Goal: Task Accomplishment & Management: Complete application form

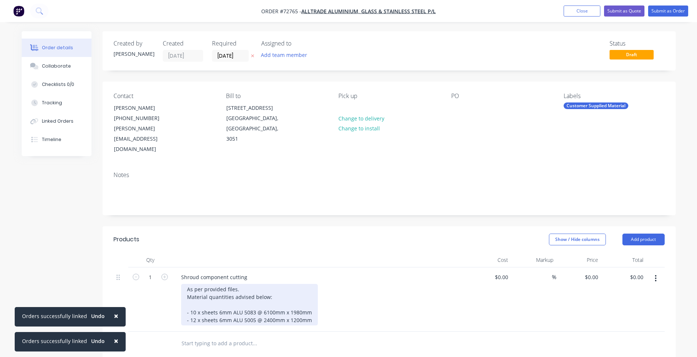
scroll to position [145, 0]
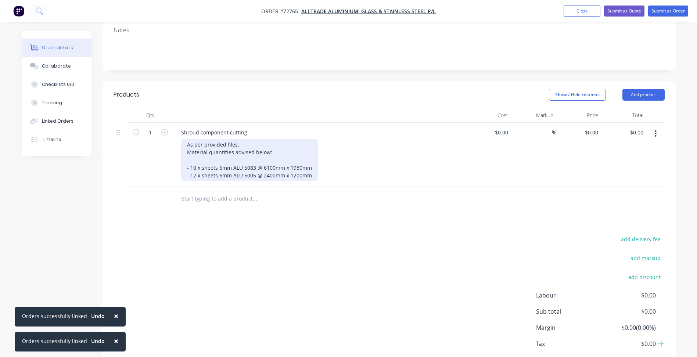
click at [313, 165] on div "As per provided files. Material quantities advised below: - 10 x sheets 6mm ALU…" at bounding box center [249, 160] width 137 height 42
copy div "- 12 x sheets 6mm ALU 5005 @ 2400mm x 1200mm"
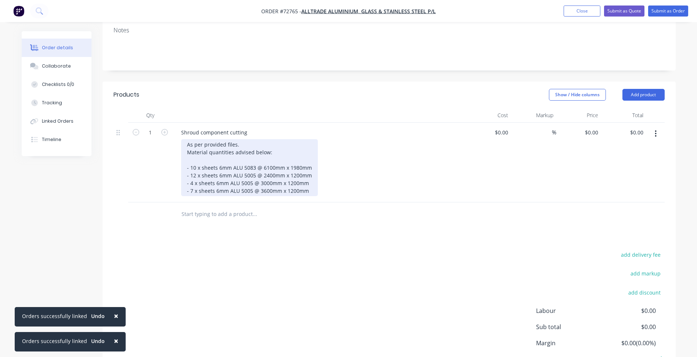
click at [308, 180] on div "As per provided files. Material quantities advised below: - 10 x sheets 6mm ALU…" at bounding box center [249, 167] width 137 height 57
click at [306, 181] on div "As per provided files. Material quantities advised below: - 10 x sheets 6mm ALU…" at bounding box center [249, 167] width 137 height 57
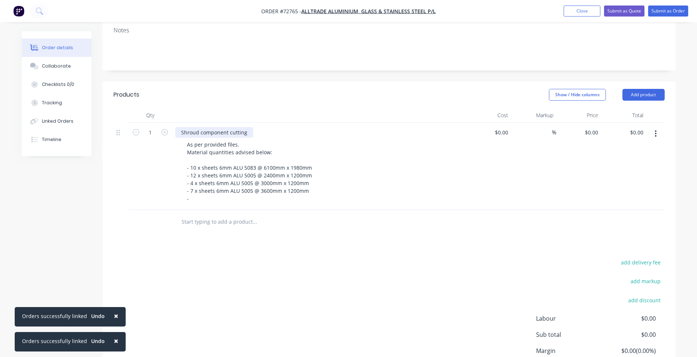
click at [181, 127] on div "Shroud component cutting" at bounding box center [214, 132] width 78 height 11
click at [656, 130] on icon "button" at bounding box center [656, 134] width 2 height 8
click at [616, 162] on div "Duplicate" at bounding box center [629, 167] width 57 height 11
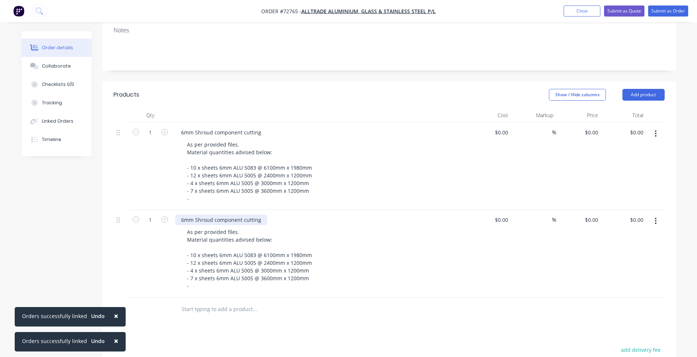
click at [185, 215] on div "6mm Shroud component cutting" at bounding box center [221, 220] width 92 height 11
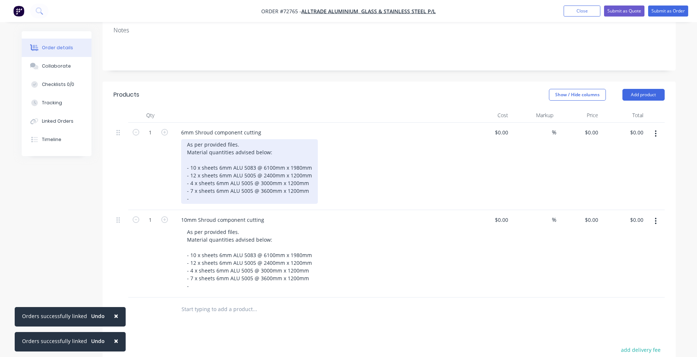
click at [245, 139] on div "As per provided files. Material quantities advised below: - 10 x sheets 6mm ALU…" at bounding box center [249, 171] width 137 height 65
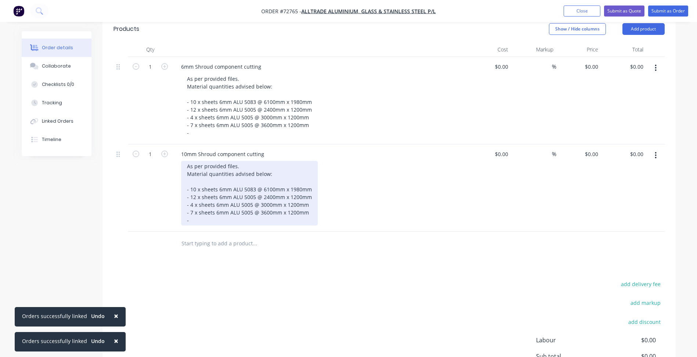
scroll to position [139, 0]
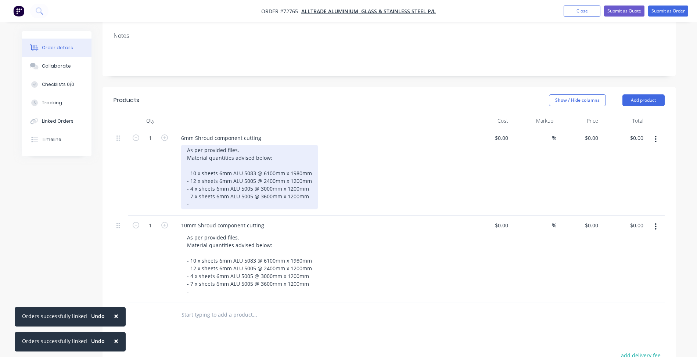
click at [240, 145] on div "As per provided files. Material quantities advised below: - 10 x sheets 6mm ALU…" at bounding box center [249, 177] width 137 height 65
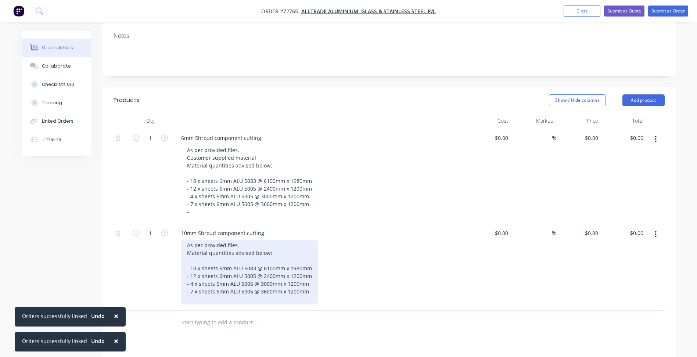
click at [246, 240] on div "As per provided files. Material quantities advised below: - 10 x sheets 6mm ALU…" at bounding box center [249, 272] width 137 height 65
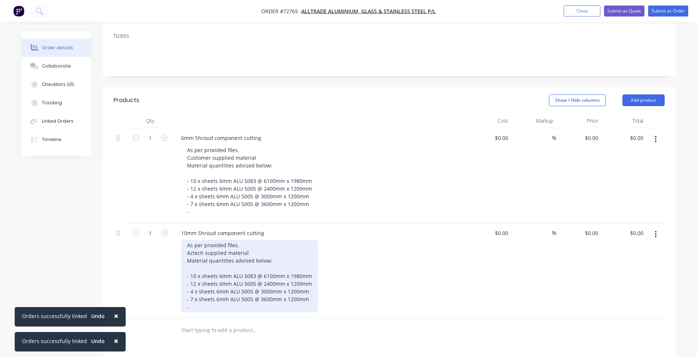
click at [271, 250] on div "As per provided files. Aztech supplied material Material quantities advised bel…" at bounding box center [249, 276] width 137 height 72
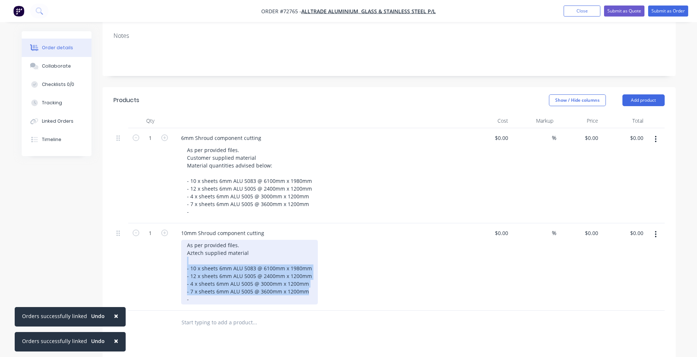
drag, startPoint x: 276, startPoint y: 270, endPoint x: 161, endPoint y: 252, distance: 116.7
click at [161, 252] on div "1 10mm Shroud component cutting As per provided files. Aztech supplied material…" at bounding box center [388, 266] width 551 height 87
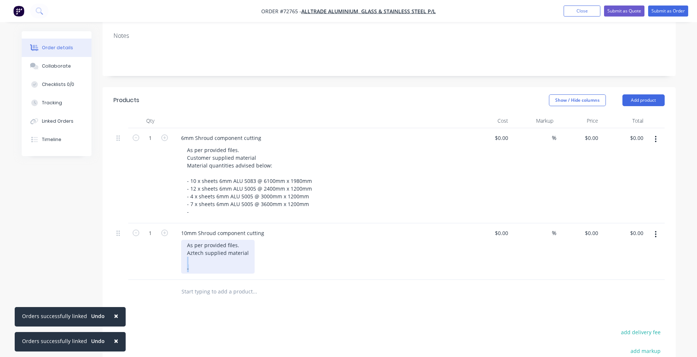
drag, startPoint x: 201, startPoint y: 261, endPoint x: 149, endPoint y: 251, distance: 53.0
click at [149, 251] on div "1 10mm Shroud component cutting As per provided files. Aztech supplied material…" at bounding box center [388, 251] width 551 height 57
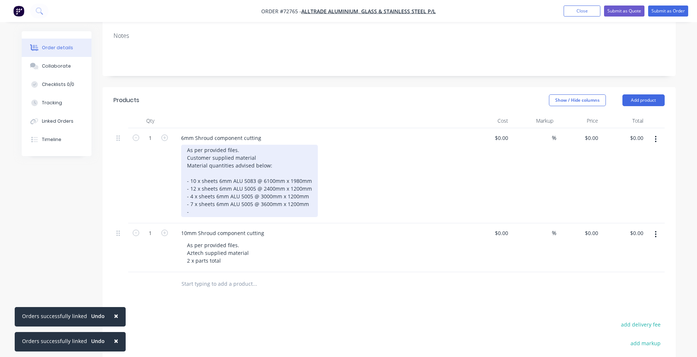
click at [205, 198] on div "As per provided files. Customer supplied material Material quantities advised b…" at bounding box center [249, 181] width 137 height 72
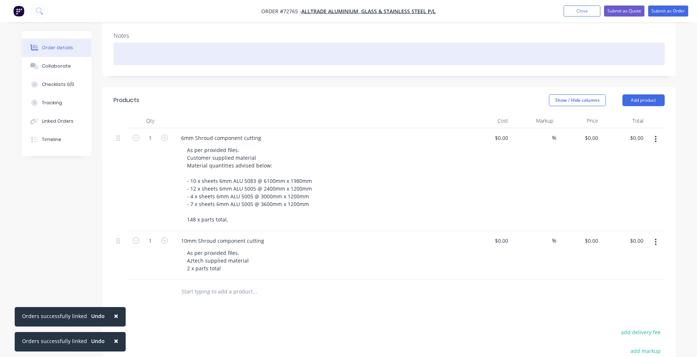
click at [311, 52] on div at bounding box center [388, 54] width 551 height 22
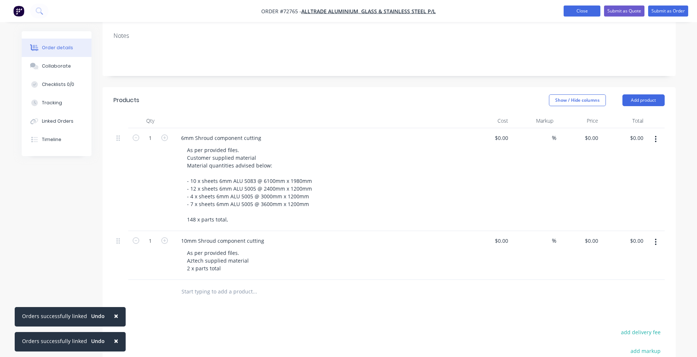
click at [589, 7] on button "Close" at bounding box center [581, 11] width 37 height 11
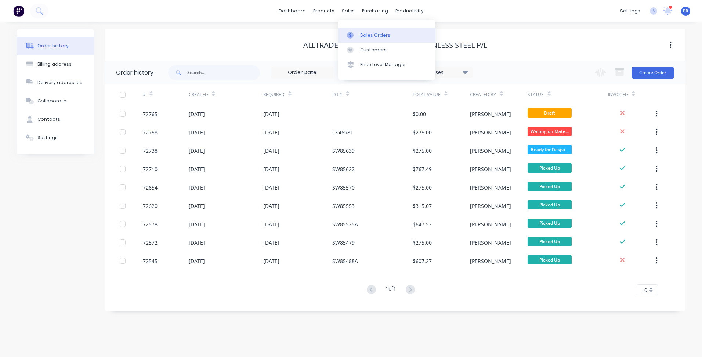
click at [366, 35] on div "Sales Orders" at bounding box center [375, 35] width 30 height 7
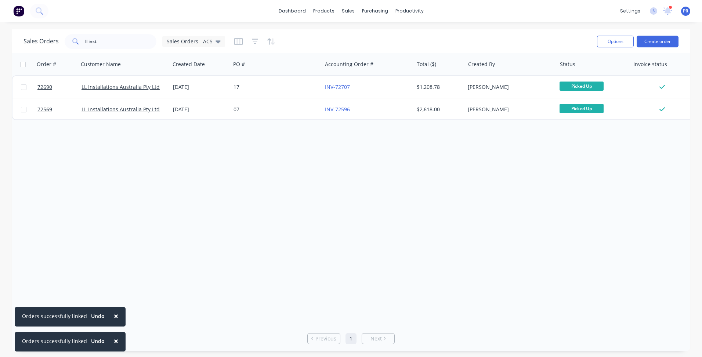
click at [461, 12] on div "dashboard products sales purchasing productivity dashboard products Product Cat…" at bounding box center [351, 11] width 702 height 22
drag, startPoint x: 112, startPoint y: 39, endPoint x: 32, endPoint y: 33, distance: 79.9
click at [35, 33] on div "Sales Orders ll inst Sales Orders - ACS" at bounding box center [308, 41] width 568 height 18
type input "alltrad"
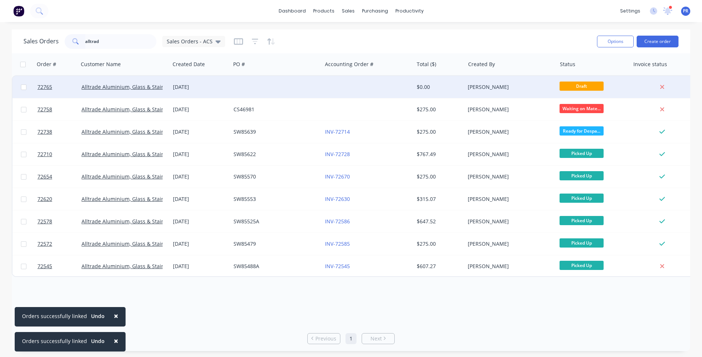
click at [292, 88] on div at bounding box center [276, 87] width 91 height 22
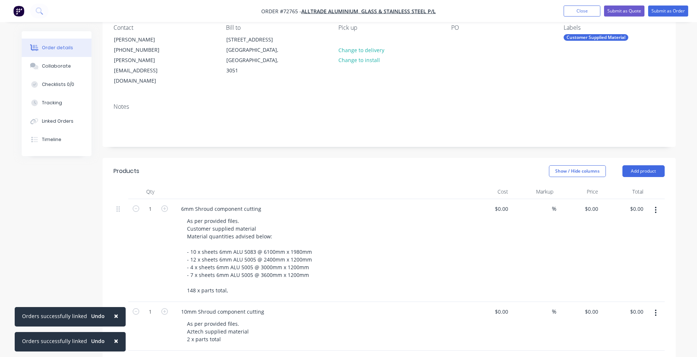
scroll to position [184, 0]
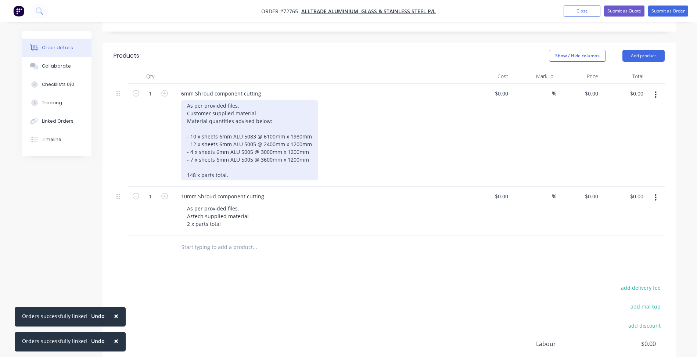
click at [239, 163] on div "As per provided files. Customer supplied material Material quantities advised b…" at bounding box center [249, 140] width 137 height 80
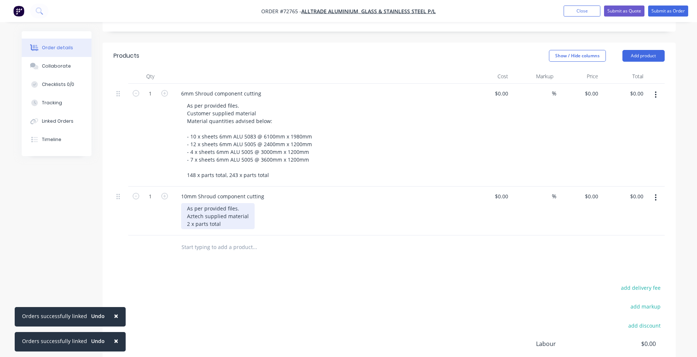
click at [220, 215] on div "As per provided files. Aztech supplied material 2 x parts total" at bounding box center [217, 216] width 73 height 26
click at [195, 213] on div "As per provided files. Aztech supplied material 2 x parts total" at bounding box center [217, 216] width 73 height 26
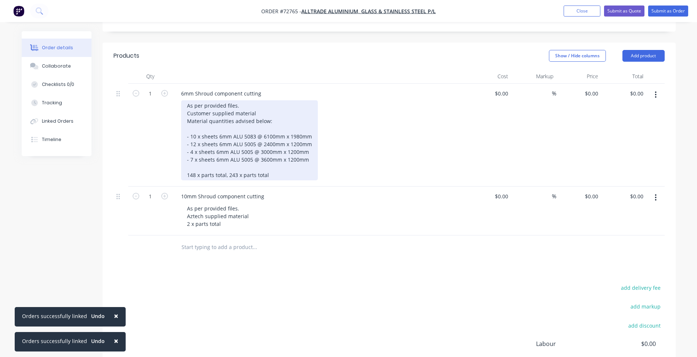
click at [207, 163] on div "As per provided files. Customer supplied material Material quantities advised b…" at bounding box center [249, 140] width 137 height 80
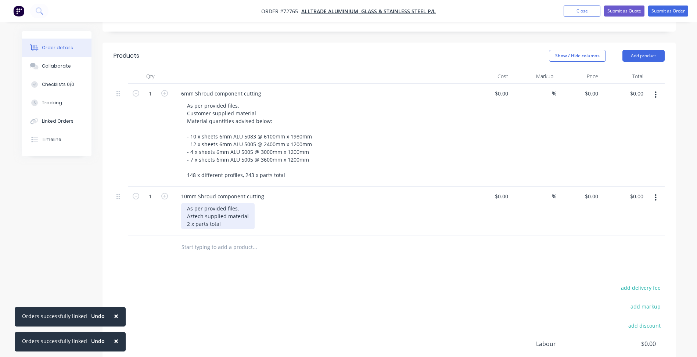
click at [194, 215] on div "As per provided files. Aztech supplied material 2 x parts total" at bounding box center [217, 216] width 73 height 26
click at [587, 84] on div "0 $0.00" at bounding box center [578, 135] width 45 height 103
type input "$8,085.00"
type input "0"
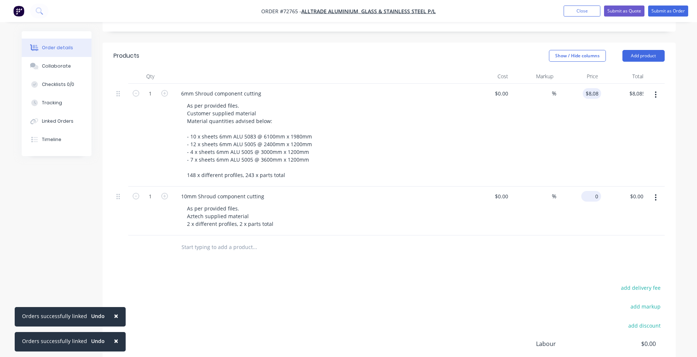
click at [591, 191] on div "0 $0.00" at bounding box center [591, 196] width 20 height 11
type input "8085"
type input "$0.00"
click at [591, 88] on input "8085" at bounding box center [587, 93] width 27 height 11
click at [598, 88] on input "8085" at bounding box center [592, 93] width 15 height 11
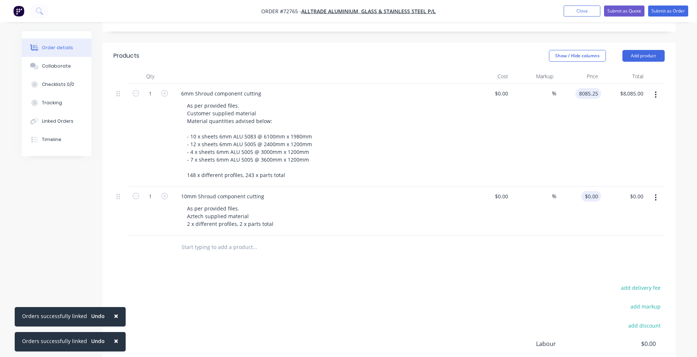
type input "$8,085.25"
click at [591, 191] on div "0 0" at bounding box center [578, 211] width 45 height 49
type input "$273.18"
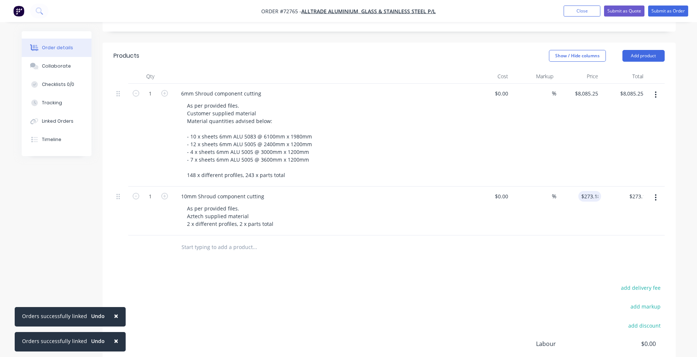
click at [307, 305] on div "add delivery fee add markup add discount Labour $0.00 Sub total $8,085.25 Margi…" at bounding box center [388, 354] width 551 height 142
click at [278, 205] on div "As per provided files. Aztech supplied material 2 x different profiles, 2 x par…" at bounding box center [322, 216] width 282 height 26
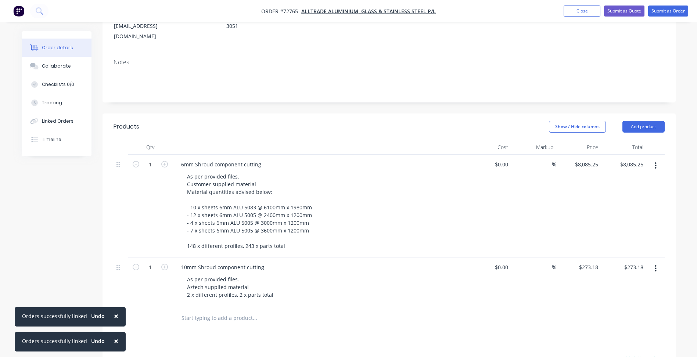
scroll to position [110, 0]
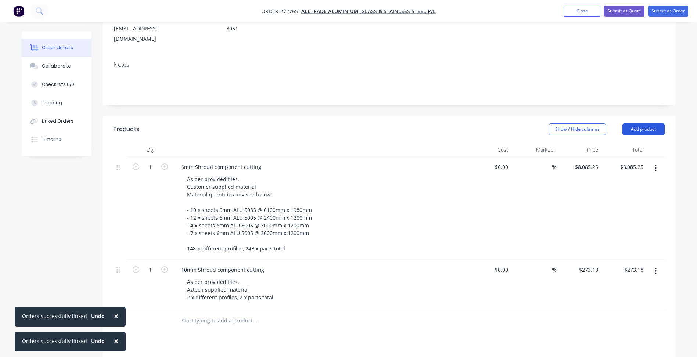
click at [644, 123] on button "Add product" at bounding box center [643, 129] width 42 height 12
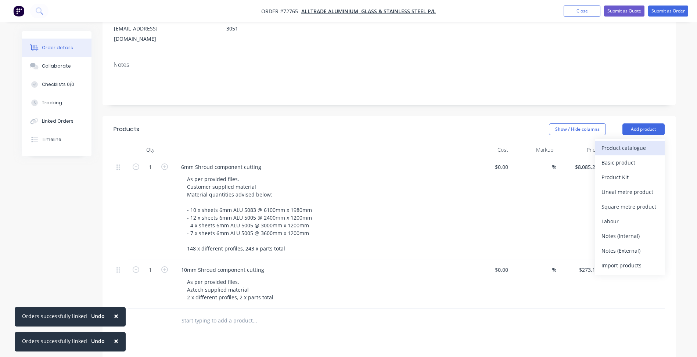
click at [619, 143] on div "Product catalogue" at bounding box center [629, 148] width 57 height 11
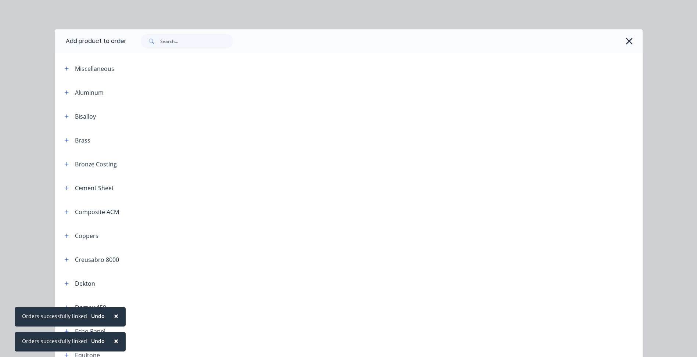
click at [226, 35] on div at bounding box center [187, 41] width 92 height 15
click at [225, 38] on input "text" at bounding box center [196, 41] width 73 height 15
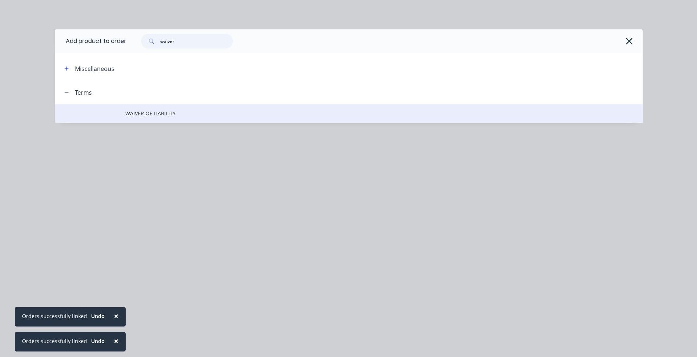
type input "waiver"
click at [163, 113] on span "WAIVER OF LIABILITY" at bounding box center [332, 113] width 414 height 8
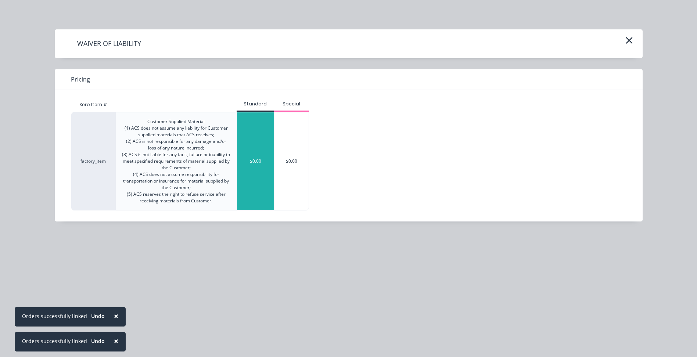
click at [255, 137] on div "$0.00" at bounding box center [255, 161] width 37 height 98
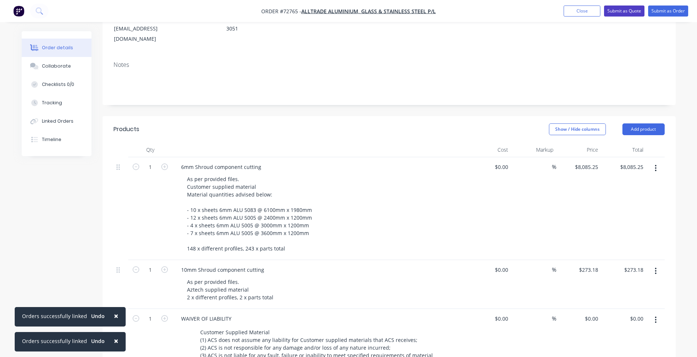
click at [619, 10] on button "Submit as Quote" at bounding box center [624, 11] width 40 height 11
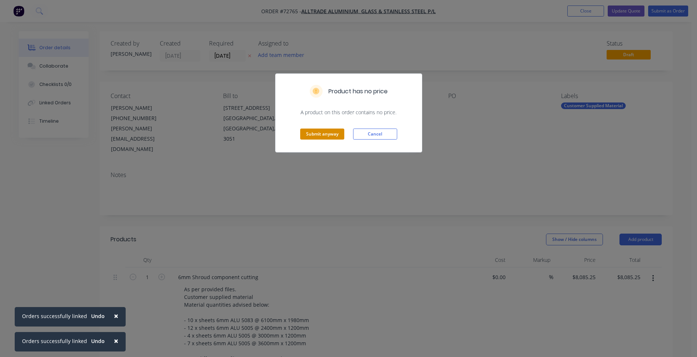
click at [321, 135] on button "Submit anyway" at bounding box center [322, 134] width 44 height 11
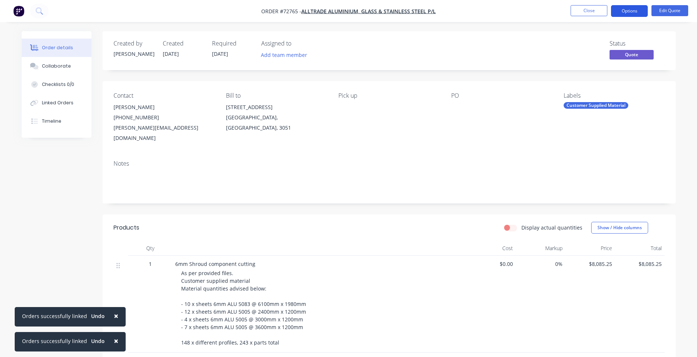
click at [633, 9] on button "Options" at bounding box center [629, 11] width 37 height 12
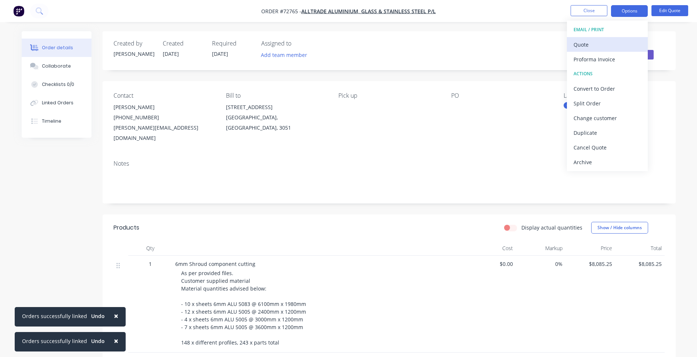
click at [580, 44] on div "Quote" at bounding box center [607, 44] width 68 height 11
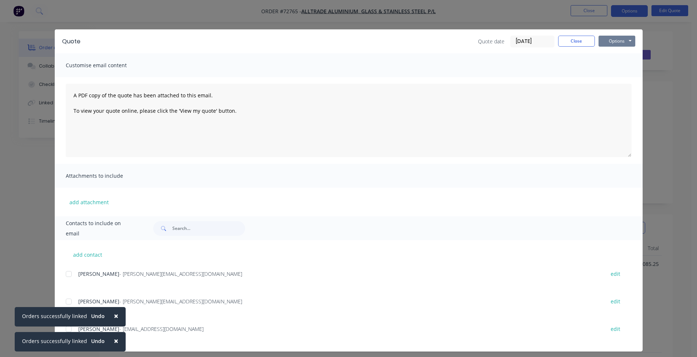
click at [612, 42] on button "Options" at bounding box center [616, 41] width 37 height 11
click at [611, 54] on button "Preview" at bounding box center [621, 54] width 47 height 12
click at [559, 41] on button "Close" at bounding box center [576, 41] width 37 height 11
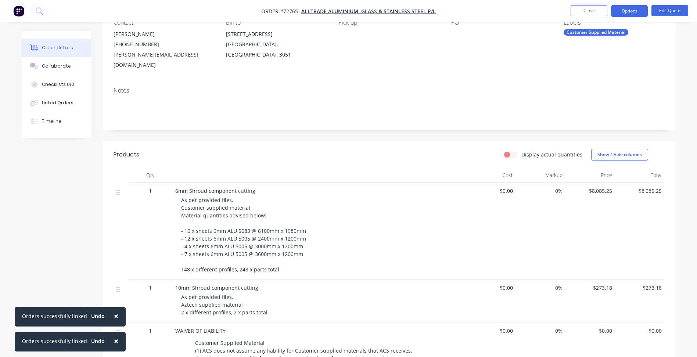
scroll to position [73, 0]
click at [210, 231] on span "As per provided files. Customer supplied material Material quantities advised b…" at bounding box center [243, 234] width 125 height 76
click at [666, 11] on button "Edit Quote" at bounding box center [669, 10] width 37 height 11
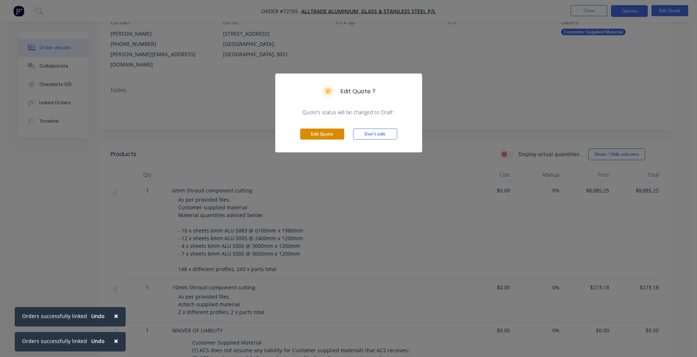
click at [336, 135] on button "Edit Quote" at bounding box center [322, 134] width 44 height 11
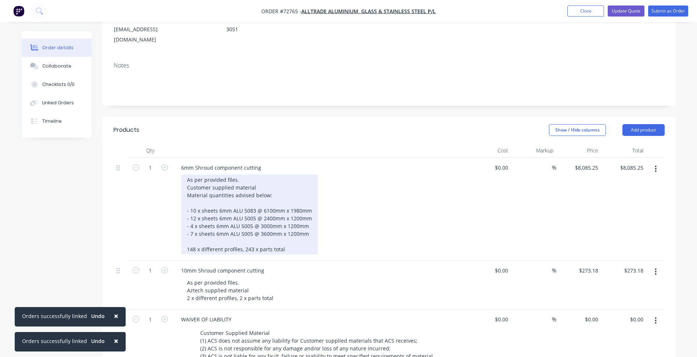
scroll to position [110, 0]
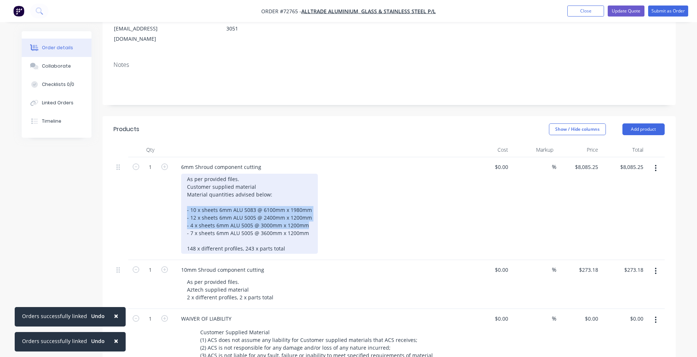
drag, startPoint x: 307, startPoint y: 216, endPoint x: 186, endPoint y: 201, distance: 122.1
click at [186, 201] on div "As per provided files. Customer supplied material Material quantities advised b…" at bounding box center [249, 214] width 137 height 80
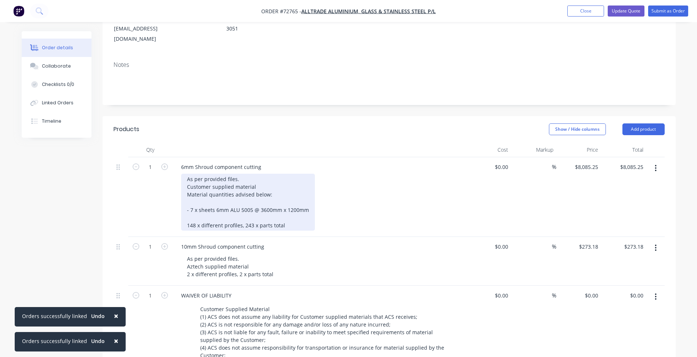
click at [218, 199] on div "As per provided files. Customer supplied material Material quantities advised b…" at bounding box center [248, 202] width 134 height 57
click at [263, 200] on div "As per provided files. Customer supplied material Material quantities advised b…" at bounding box center [248, 202] width 134 height 57
click at [194, 212] on div "As per provided files. Customer supplied material Material quantities advised b…" at bounding box center [248, 202] width 134 height 57
click at [252, 215] on div "As per provided files. Customer supplied material Material quantities advised b…" at bounding box center [248, 202] width 134 height 57
click at [292, 218] on div "As per provided files. Customer supplied material Material quantities advised b…" at bounding box center [248, 202] width 134 height 57
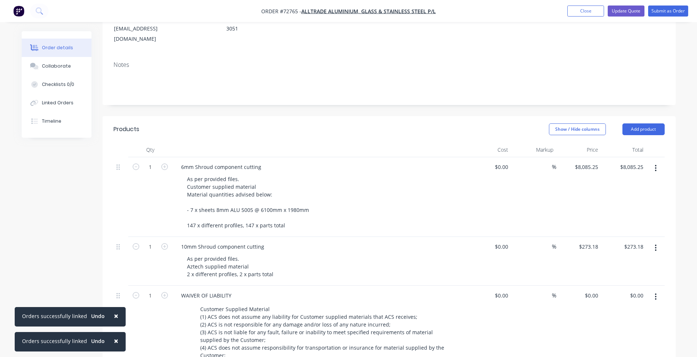
click at [660, 162] on button "button" at bounding box center [655, 168] width 17 height 13
click at [185, 162] on div "6mm Shroud component cutting" at bounding box center [221, 167] width 92 height 11
click at [195, 162] on div "8mm Shroud component cutting" at bounding box center [221, 167] width 92 height 11
click at [199, 241] on div "10mm Shroud component cutting" at bounding box center [222, 246] width 95 height 11
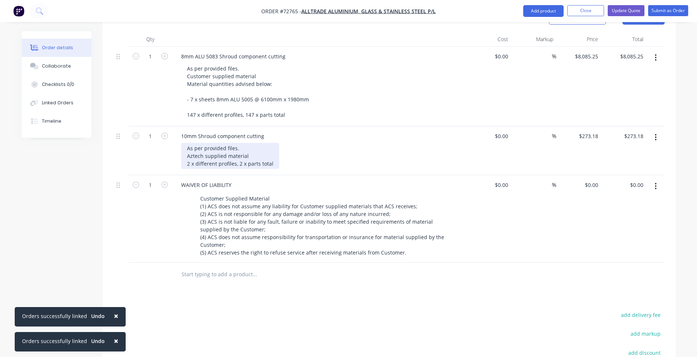
scroll to position [144, 0]
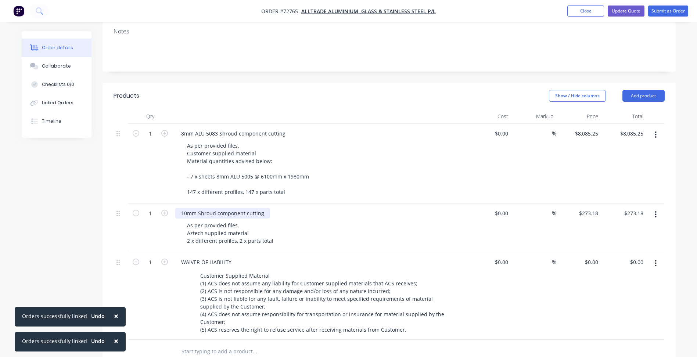
click at [202, 208] on div "10mm Shroud component cutting" at bounding box center [222, 213] width 95 height 11
click at [199, 208] on div "10mm Shroud component cutting" at bounding box center [222, 213] width 95 height 11
click at [653, 128] on button "button" at bounding box center [655, 134] width 17 height 13
click at [616, 163] on div "Duplicate" at bounding box center [629, 168] width 57 height 11
click at [115, 338] on span "×" at bounding box center [116, 341] width 4 height 10
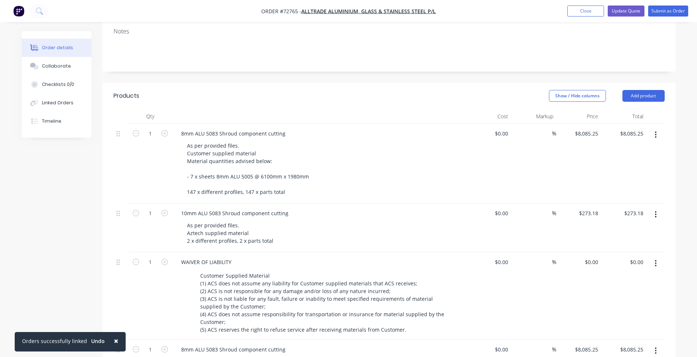
click at [115, 338] on button "×" at bounding box center [116, 341] width 19 height 18
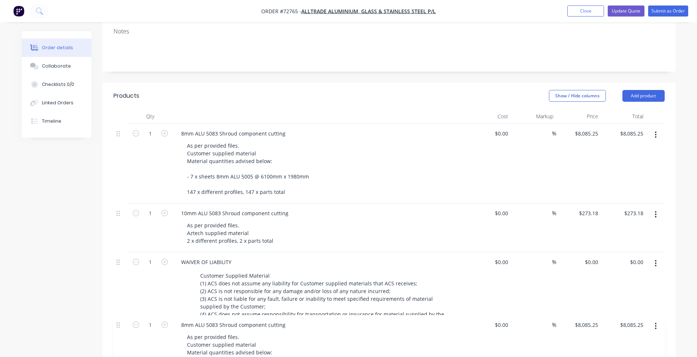
scroll to position [145, 0]
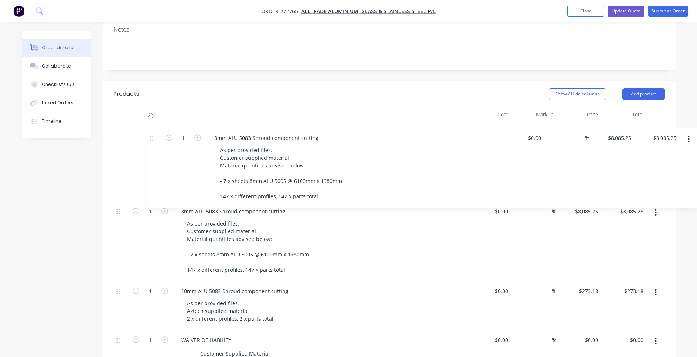
drag, startPoint x: 119, startPoint y: 340, endPoint x: 153, endPoint y: 119, distance: 224.1
click at [153, 122] on div "1 8mm ALU 5083 Shroud component cutting As per provided files. Customer supplie…" at bounding box center [388, 270] width 551 height 296
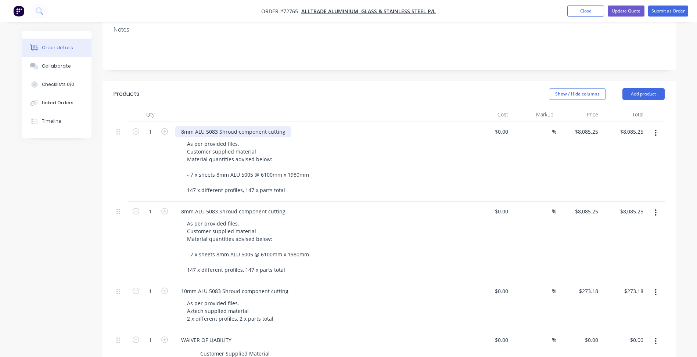
click at [185, 126] on div "8mm ALU 5083 Shroud component cutting" at bounding box center [233, 131] width 116 height 11
click at [211, 126] on div "6mm ALU 5083 Shroud component cutting" at bounding box center [233, 131] width 116 height 11
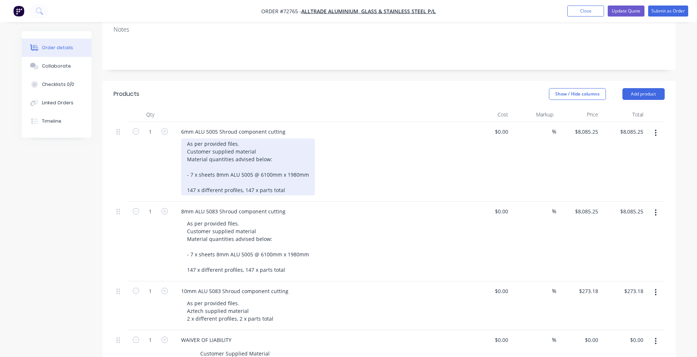
click at [250, 144] on div "As per provided files. Customer supplied material Material quantities advised b…" at bounding box center [248, 166] width 134 height 57
drag, startPoint x: 256, startPoint y: 143, endPoint x: 206, endPoint y: 143, distance: 50.3
click at [206, 143] on div "As per provided files. Customer supplied material Material quantities advised b…" at bounding box center [248, 166] width 134 height 57
click at [192, 142] on div "As per provided files. Customer supplied material Material quantities advised b…" at bounding box center [248, 166] width 134 height 57
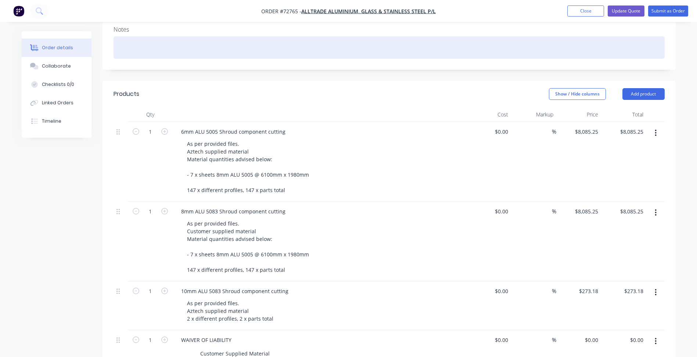
click at [188, 36] on div at bounding box center [388, 47] width 551 height 22
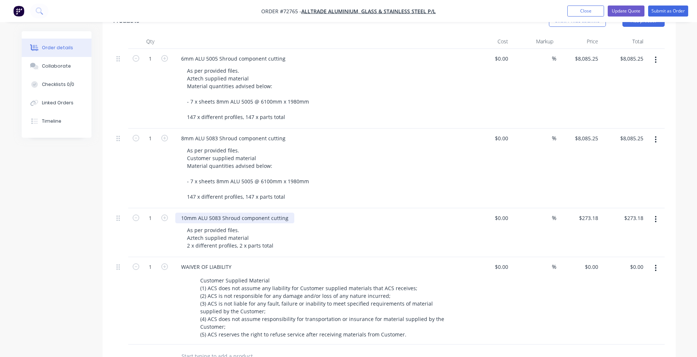
scroll to position [219, 0]
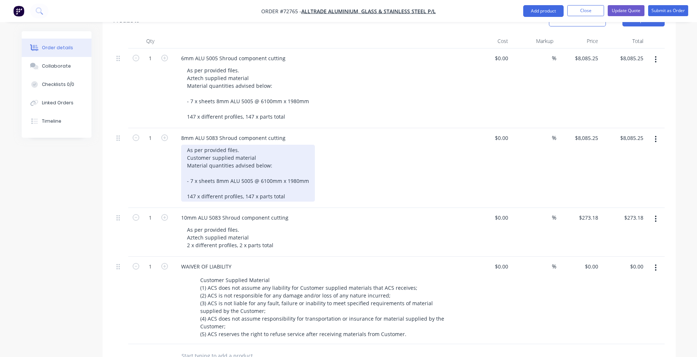
click at [191, 172] on div "As per provided files. Customer supplied material Material quantities advised b…" at bounding box center [248, 173] width 134 height 57
click at [192, 171] on div "As per provided files. Customer supplied material Material quantities advised b…" at bounding box center [248, 173] width 134 height 57
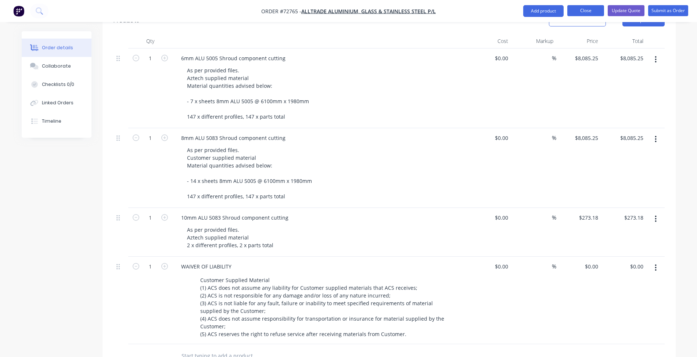
click at [579, 13] on button "Close" at bounding box center [585, 10] width 37 height 11
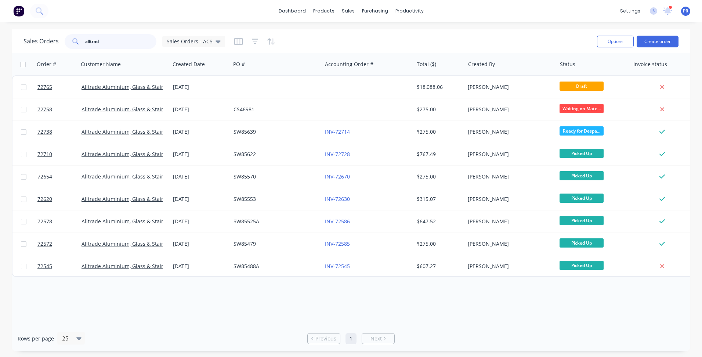
drag, startPoint x: 116, startPoint y: 44, endPoint x: 75, endPoint y: 42, distance: 41.2
click at [75, 42] on div "alltrad" at bounding box center [111, 41] width 92 height 15
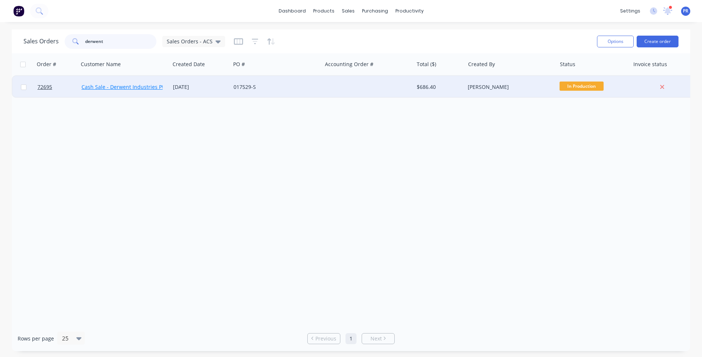
type input "derwent"
click at [124, 88] on link "Cash Sale - Derwent Industries Pty Ltd" at bounding box center [129, 86] width 94 height 7
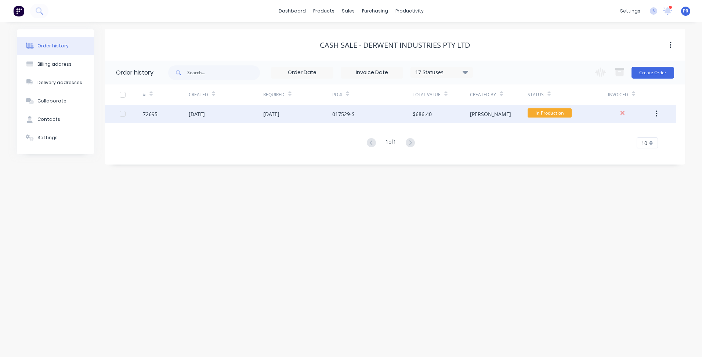
click at [552, 114] on span "In Production" at bounding box center [550, 112] width 44 height 9
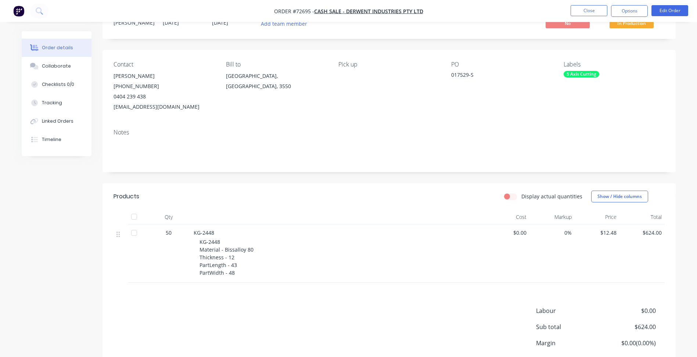
scroll to position [73, 0]
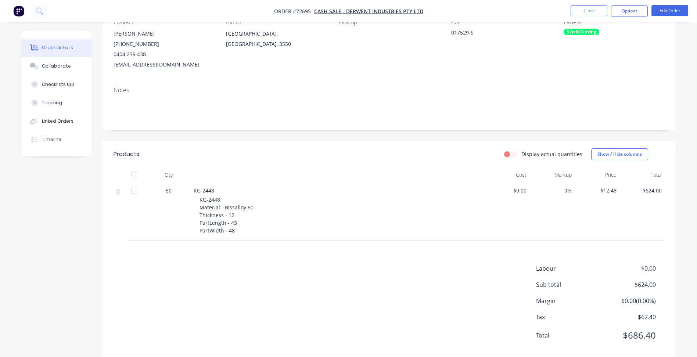
click at [262, 215] on div "KG-2448 Material - Bissalloy 80 Thickness - 12 PartLength - 43 PartWidth - 48" at bounding box center [340, 215] width 282 height 39
click at [241, 210] on span "KG-2448 Material - Bissalloy 80 Thickness - 12 PartLength - 43 PartWidth - 48" at bounding box center [226, 215] width 54 height 38
click at [623, 11] on button "Options" at bounding box center [629, 11] width 37 height 12
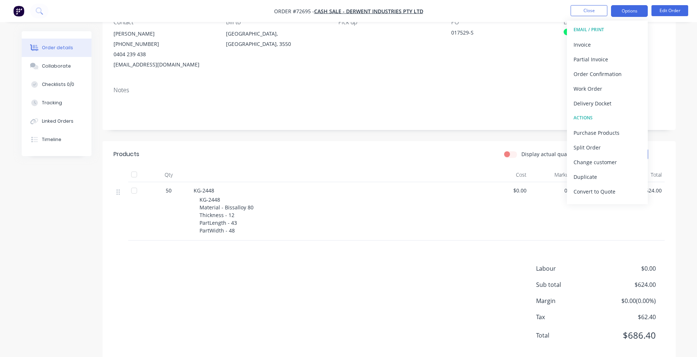
click at [623, 11] on button "Options" at bounding box center [629, 11] width 37 height 12
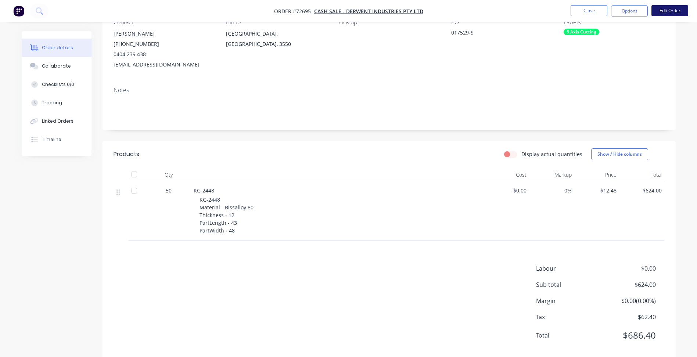
click at [681, 10] on button "Edit Order" at bounding box center [669, 10] width 37 height 11
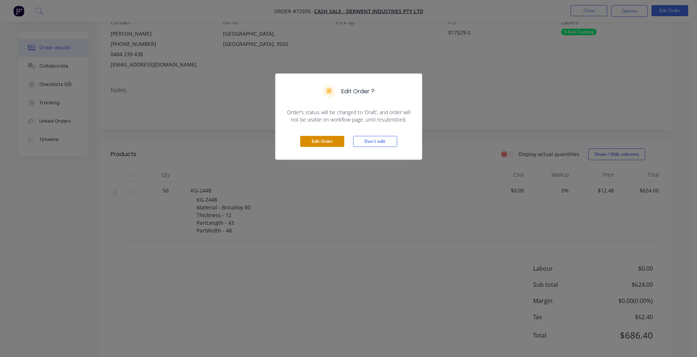
click at [325, 145] on button "Edit Order" at bounding box center [322, 141] width 44 height 11
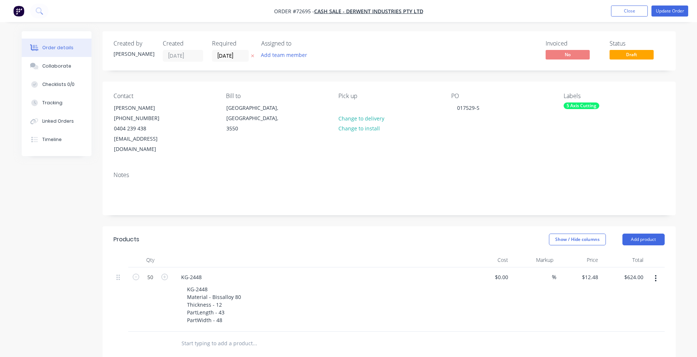
click at [580, 108] on div "5 Axis Cutting" at bounding box center [581, 105] width 36 height 7
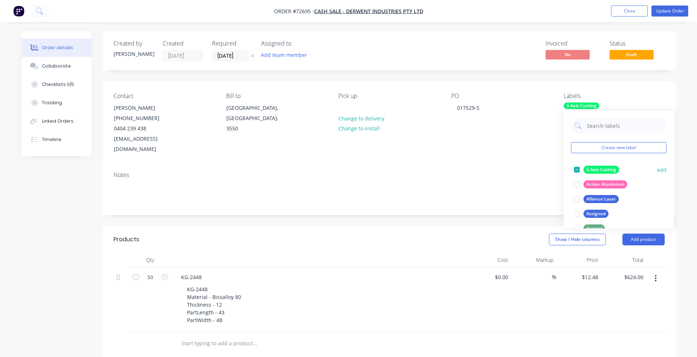
click at [584, 169] on div at bounding box center [576, 169] width 15 height 15
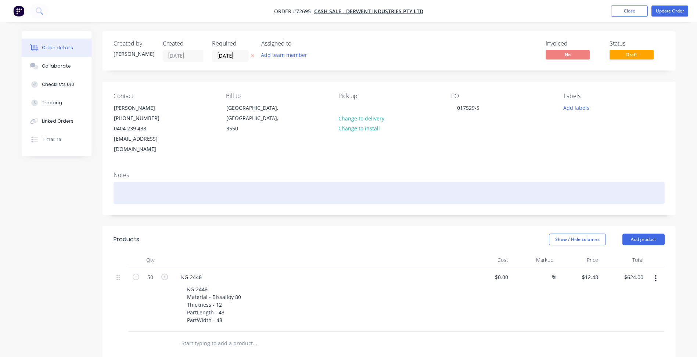
click at [511, 182] on div at bounding box center [388, 193] width 551 height 22
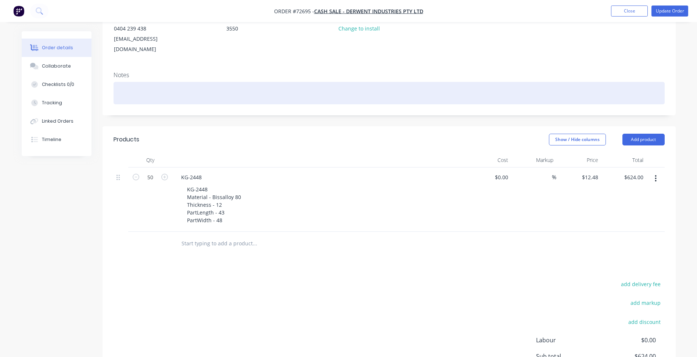
scroll to position [110, 0]
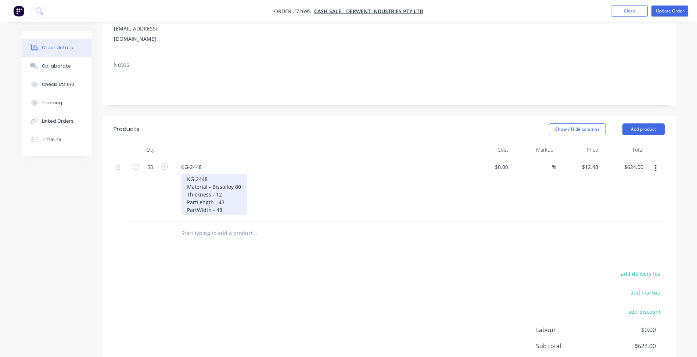
click at [230, 200] on div "KG-2448 Material - Bissalloy 80 Thickness - 12 PartLength - 43 PartWidth - 48" at bounding box center [214, 195] width 66 height 42
click at [224, 200] on div "KG-2448 Material - Bissalloy 80 Thickness - 12 PartLength - 43 PartWidth - 48" at bounding box center [214, 195] width 66 height 42
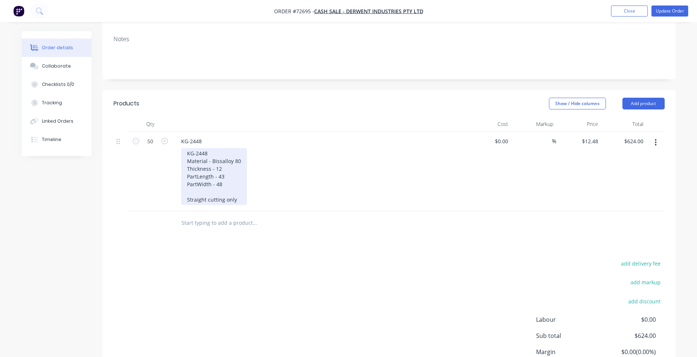
scroll to position [184, 0]
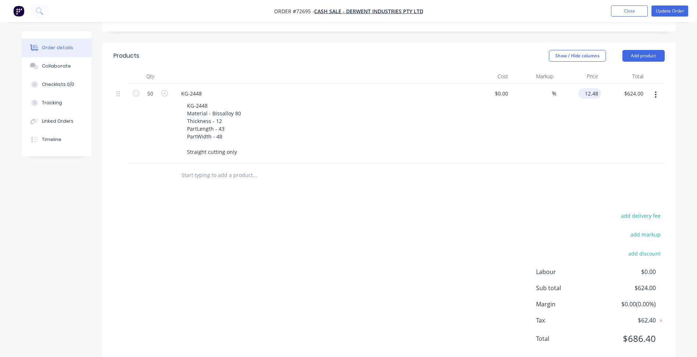
click at [591, 88] on input "12.48" at bounding box center [591, 93] width 20 height 11
click at [590, 88] on input "12.48" at bounding box center [592, 93] width 17 height 11
click at [591, 88] on input "12.48" at bounding box center [592, 93] width 17 height 11
type input "$9.12"
type input "$456.00"
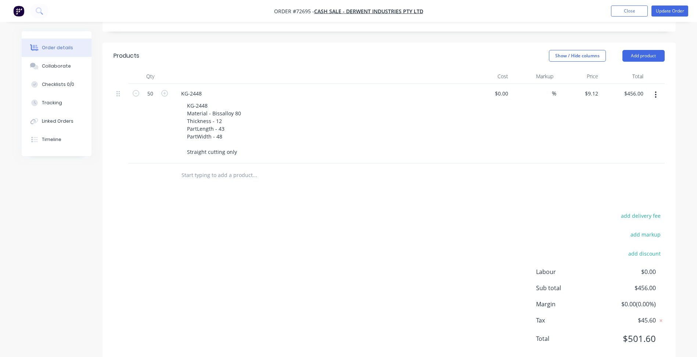
click at [425, 200] on div "Products Show / Hide columns Add product Qty Cost Markup Price Total 50 KG-2448…" at bounding box center [388, 203] width 573 height 321
click at [666, 10] on button "Update Order" at bounding box center [669, 11] width 37 height 11
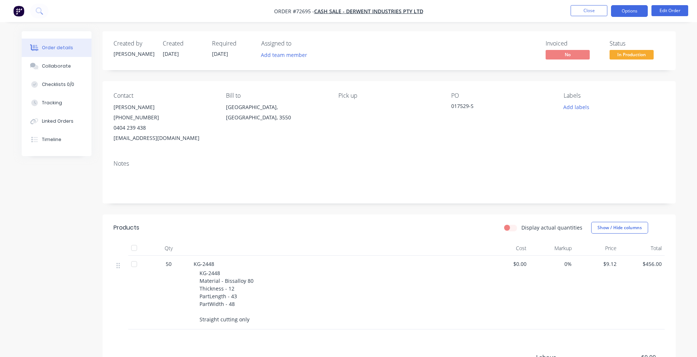
click at [628, 12] on button "Options" at bounding box center [629, 11] width 37 height 12
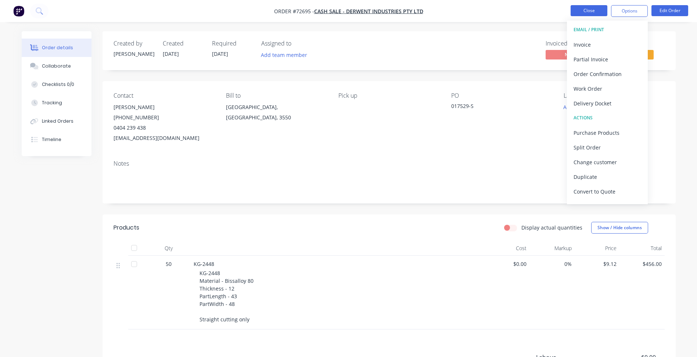
click at [586, 7] on button "Close" at bounding box center [588, 10] width 37 height 11
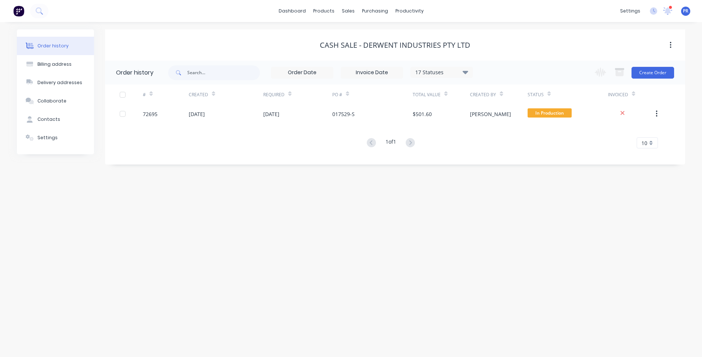
click at [502, 14] on div "dashboard products sales purchasing productivity dashboard products Product Cat…" at bounding box center [351, 11] width 702 height 22
click at [375, 37] on div "Sales Orders" at bounding box center [375, 35] width 30 height 7
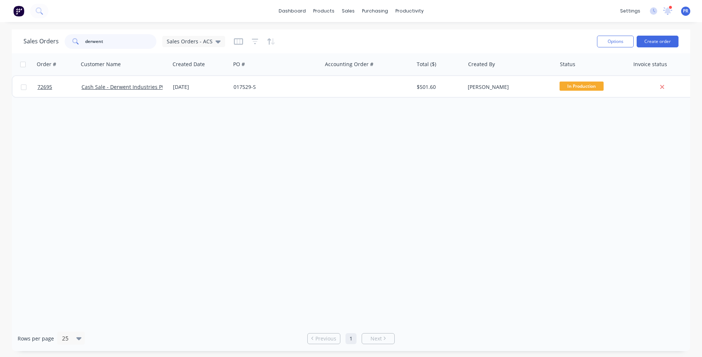
drag, startPoint x: 109, startPoint y: 44, endPoint x: 12, endPoint y: 44, distance: 97.7
click at [23, 35] on div "Sales Orders derwent Sales Orders - ACS Options Create order" at bounding box center [351, 41] width 679 height 24
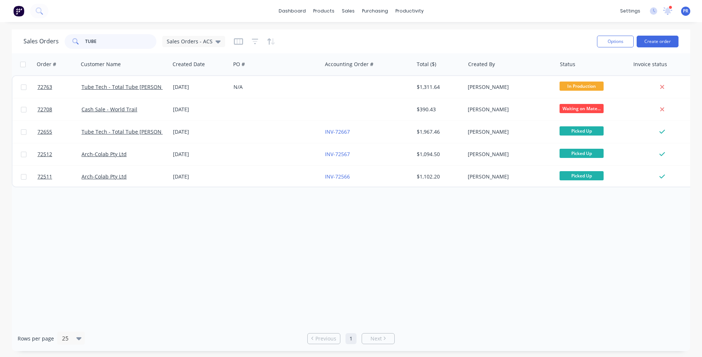
click at [115, 43] on input "TUBE" at bounding box center [121, 41] width 72 height 15
click at [339, 220] on div "Order # Customer Name Created Date PO # Accounting Order # Total ($) Created By…" at bounding box center [351, 189] width 679 height 273
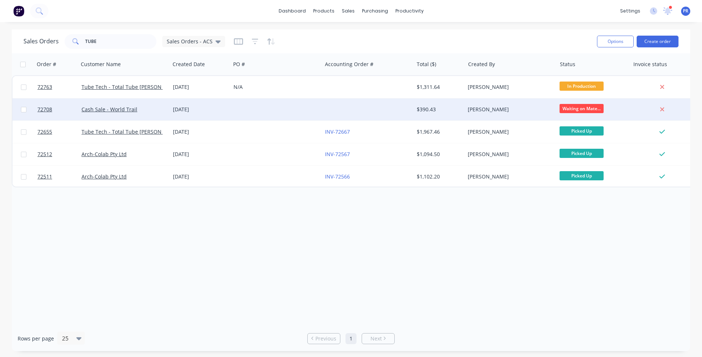
drag, startPoint x: 394, startPoint y: 244, endPoint x: 137, endPoint y: 114, distance: 288.3
click at [389, 233] on div "Order # Customer Name Created Date PO # Accounting Order # Total ($) Created By…" at bounding box center [351, 189] width 679 height 273
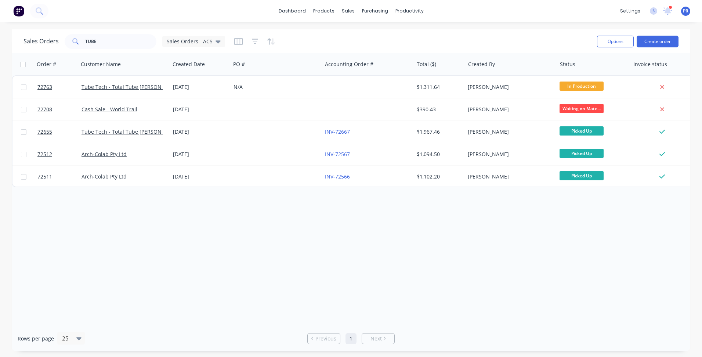
click at [380, 228] on div "Order # Customer Name Created Date PO # Accounting Order # Total ($) Created By…" at bounding box center [351, 189] width 679 height 273
click at [396, 238] on div "Order # Customer Name Created Date PO # Accounting Order # Total ($) Created By…" at bounding box center [351, 189] width 679 height 273
click at [259, 240] on div "Order # Customer Name Created Date PO # Accounting Order # Total ($) Created By…" at bounding box center [351, 189] width 679 height 273
drag, startPoint x: 103, startPoint y: 40, endPoint x: 53, endPoint y: 41, distance: 50.7
click at [64, 41] on div "Sales Orders TUBE Sales Orders - ACS" at bounding box center [125, 41] width 202 height 15
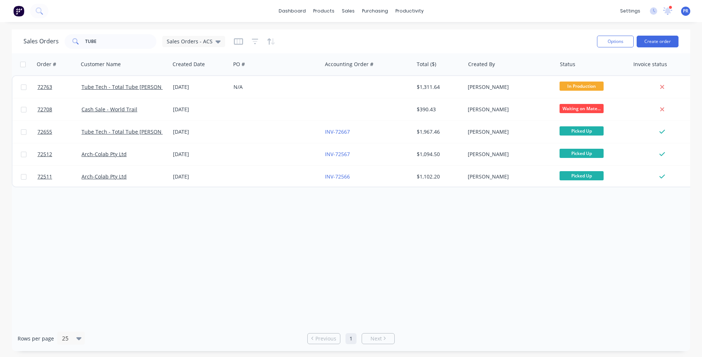
click at [181, 267] on div "Order # Customer Name Created Date PO # Accounting Order # Total ($) Created By…" at bounding box center [351, 189] width 679 height 273
click at [292, 231] on div "Order # Customer Name Created Date PO # Accounting Order # Total ($) Created By…" at bounding box center [351, 189] width 679 height 273
drag, startPoint x: 106, startPoint y: 45, endPoint x: 71, endPoint y: 45, distance: 34.9
click at [71, 45] on div "TUBE" at bounding box center [111, 41] width 92 height 15
click at [325, 221] on div "Order # Customer Name Created Date PO # Accounting Order # Total ($) Created By…" at bounding box center [351, 189] width 679 height 273
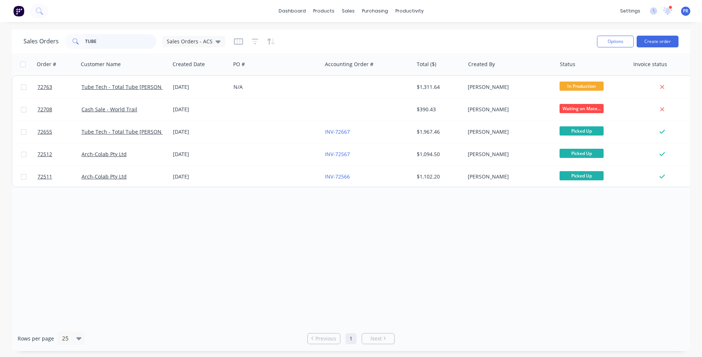
drag, startPoint x: 105, startPoint y: 46, endPoint x: 18, endPoint y: 38, distance: 87.4
click at [25, 38] on div "Sales Orders TUBE Sales Orders - ACS" at bounding box center [125, 41] width 202 height 15
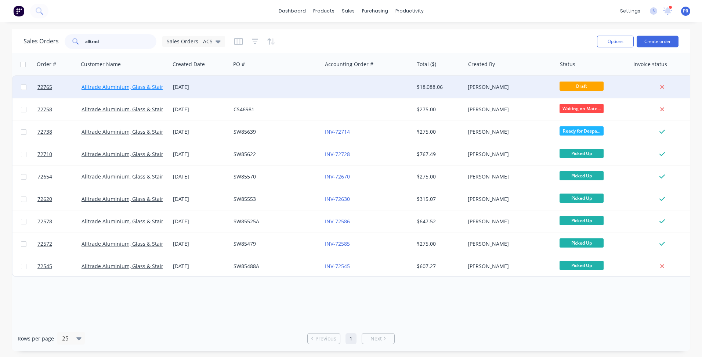
type input "alltrad"
click at [97, 88] on link "Alltrade Aluminium, Glass & Stainless Steel P/L" at bounding box center [139, 86] width 115 height 7
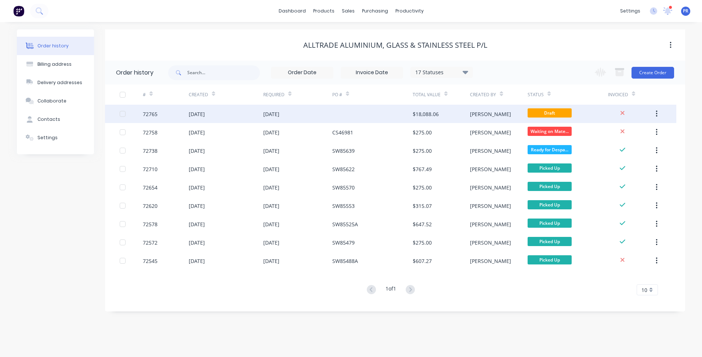
click at [280, 113] on div "[DATE]" at bounding box center [271, 114] width 16 height 8
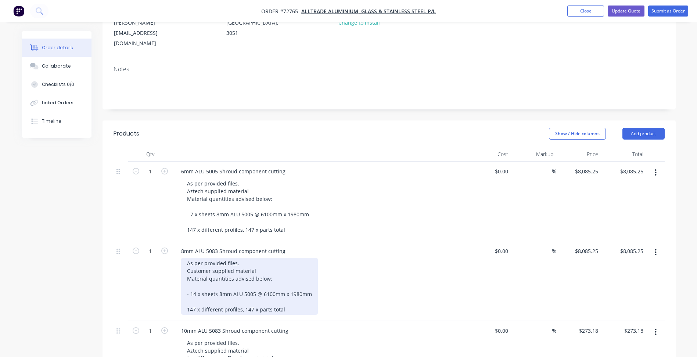
scroll to position [110, 0]
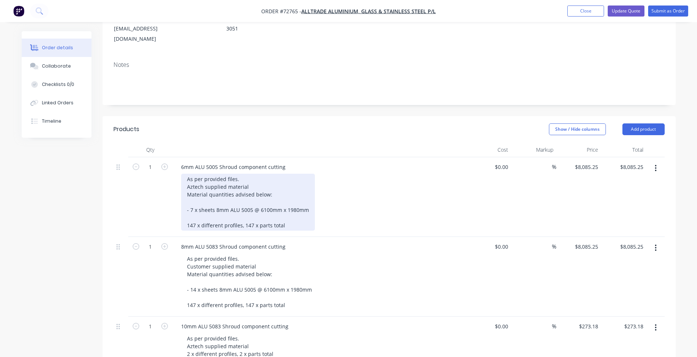
click at [195, 200] on div "As per provided files. Aztech supplied material Material quantities advised bel…" at bounding box center [248, 202] width 134 height 57
click at [194, 215] on div "As per provided files. Aztech supplied material Material quantities advised bel…" at bounding box center [249, 202] width 137 height 57
click at [220, 199] on div "As per provided files. Aztech supplied material Material quantities advised bel…" at bounding box center [249, 202] width 137 height 57
click at [194, 201] on div "As per provided files. Aztech supplied material Material quantities advised bel…" at bounding box center [249, 202] width 137 height 57
drag, startPoint x: 188, startPoint y: 191, endPoint x: 288, endPoint y: 216, distance: 103.1
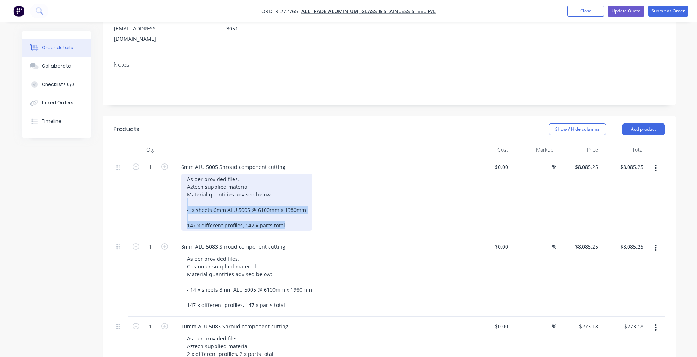
click at [288, 216] on div "As per provided files. Aztech supplied material Material quantities advised bel…" at bounding box center [246, 202] width 131 height 57
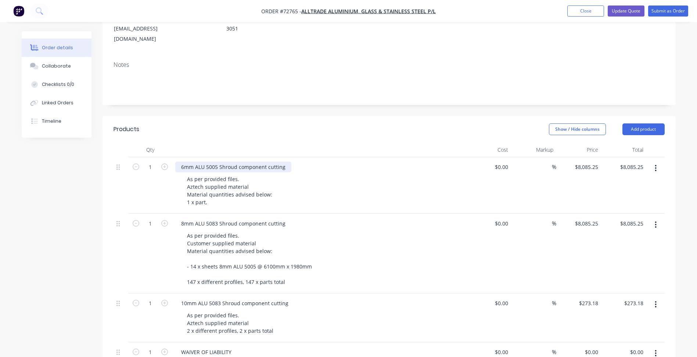
click at [212, 162] on div "6mm ALU 5005 Shroud component cutting" at bounding box center [233, 167] width 116 height 11
click at [234, 162] on div "6mm ALU 5005 Shroud component cutting" at bounding box center [233, 167] width 116 height 11
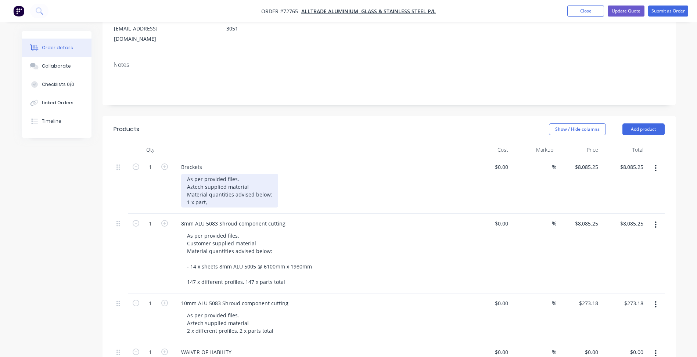
click at [221, 174] on div "As per provided files. Aztech supplied material Material quantities advised bel…" at bounding box center [229, 191] width 97 height 34
click at [229, 176] on div "As per provided files. Aztech supplied material Material quantities advised bel…" at bounding box center [229, 191] width 97 height 34
click at [245, 177] on div "As per provided files. Aztech supplied material Material quantities advised bel…" at bounding box center [229, 191] width 97 height 34
click at [209, 191] on div "As per provided files. Aztech supplied material Material quantities advised bel…" at bounding box center [229, 191] width 97 height 34
drag, startPoint x: 209, startPoint y: 191, endPoint x: 173, endPoint y: 192, distance: 35.6
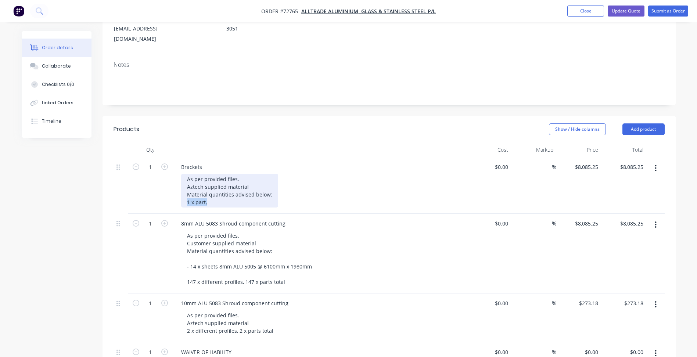
click at [173, 192] on div "Brackets As per provided files. Aztech supplied material Material quantities ad…" at bounding box center [319, 185] width 294 height 57
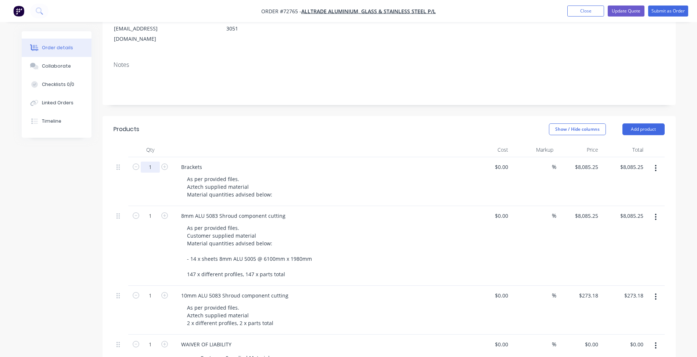
click at [156, 162] on input "1" at bounding box center [150, 167] width 19 height 11
type input "96"
type input "$776,184.00"
click at [219, 210] on div "8mm ALU 5083 Shroud component cutting" at bounding box center [233, 215] width 116 height 11
drag, startPoint x: 272, startPoint y: 182, endPoint x: 186, endPoint y: 186, distance: 86.0
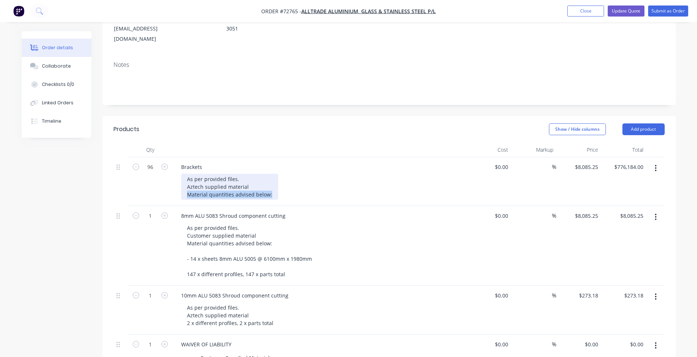
click at [186, 186] on div "As per provided files. Aztech supplied material Material quantities advised bel…" at bounding box center [229, 187] width 97 height 26
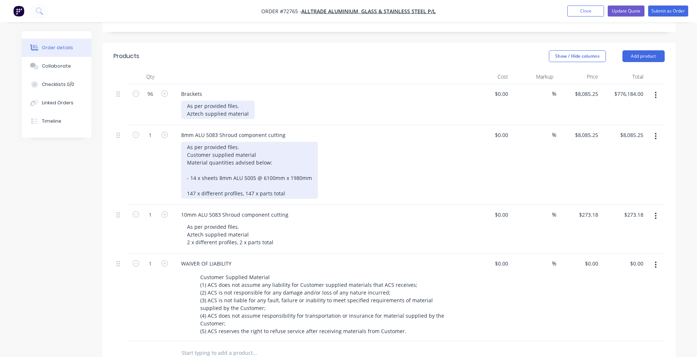
scroll to position [184, 0]
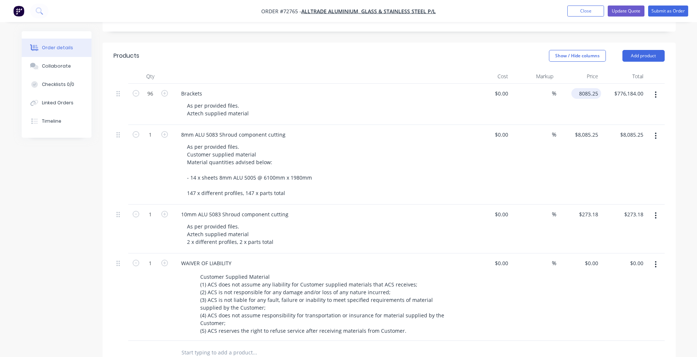
click at [583, 88] on input "8085.25" at bounding box center [587, 93] width 27 height 11
type input "$8.78"
type input "$842.88"
click at [588, 129] on input "8085.25" at bounding box center [587, 134] width 27 height 11
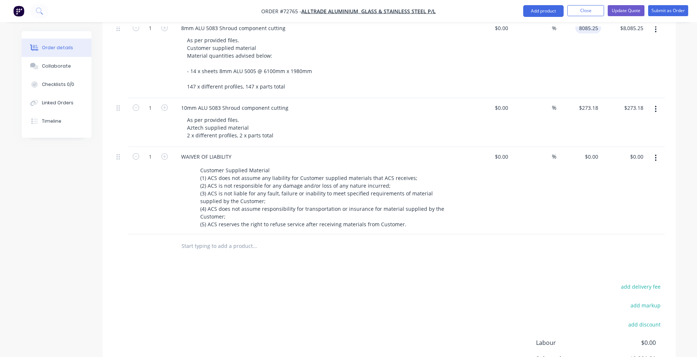
scroll to position [368, 0]
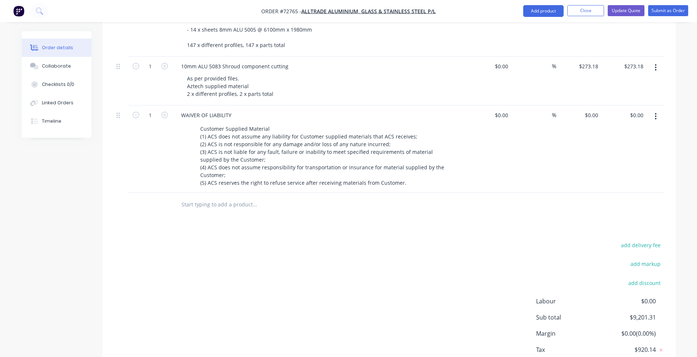
type input "$8,085.25"
click at [381, 280] on div "add delivery fee add markup add discount Labour $0.00 Sub total $9,201.31 Margi…" at bounding box center [388, 311] width 551 height 142
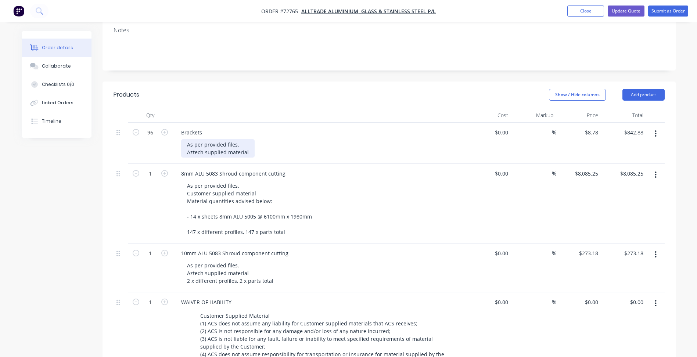
scroll to position [148, 0]
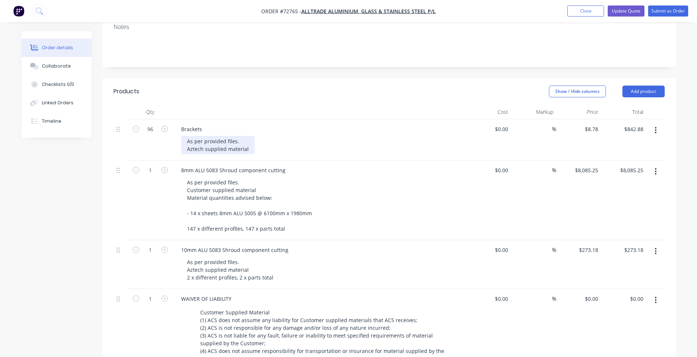
click at [239, 136] on div "As per provided files. Aztech supplied material" at bounding box center [217, 145] width 73 height 18
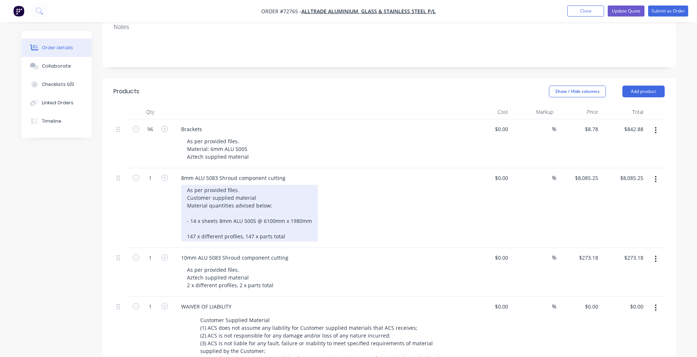
click at [236, 185] on div "As per provided files. Customer supplied material Material quantities advised b…" at bounding box center [249, 213] width 137 height 57
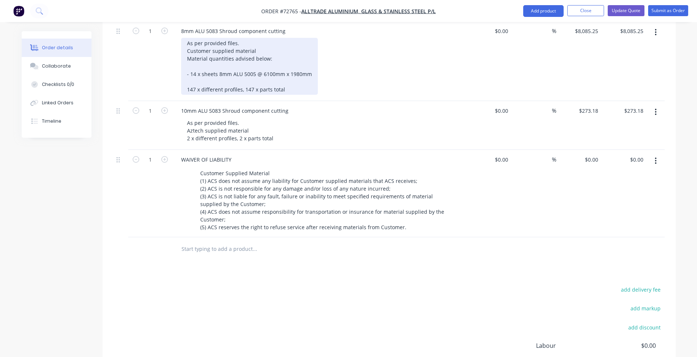
scroll to position [111, 0]
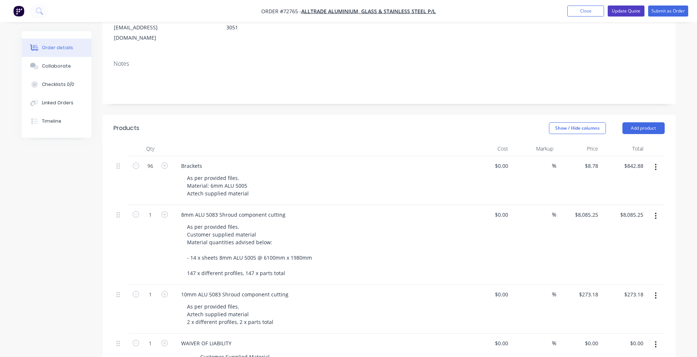
click at [619, 9] on button "Update Quote" at bounding box center [626, 11] width 37 height 11
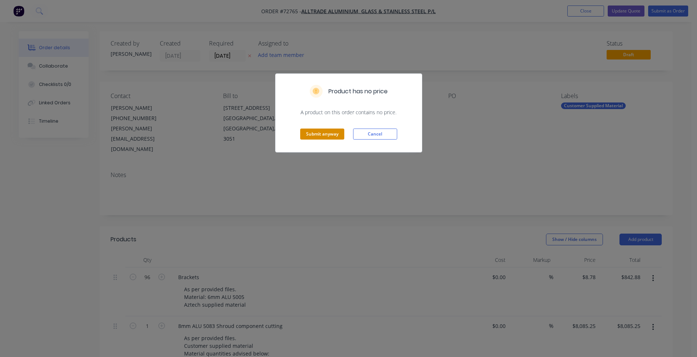
click at [312, 134] on button "Submit anyway" at bounding box center [322, 134] width 44 height 11
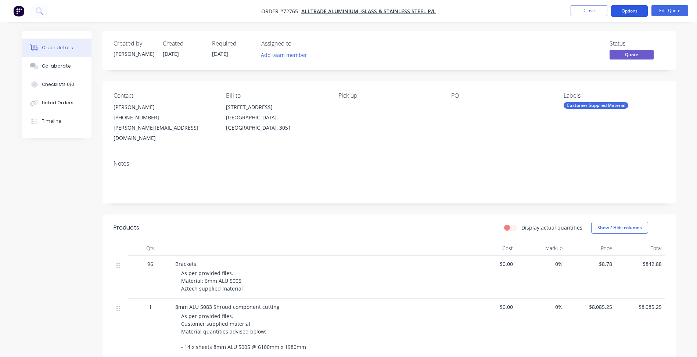
click at [636, 10] on button "Options" at bounding box center [629, 11] width 37 height 12
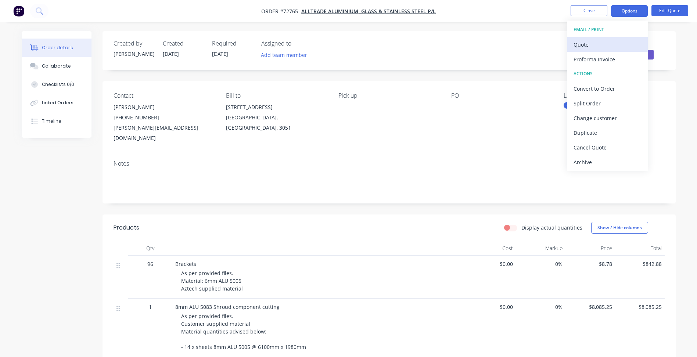
click at [595, 42] on div "Quote" at bounding box center [607, 44] width 68 height 11
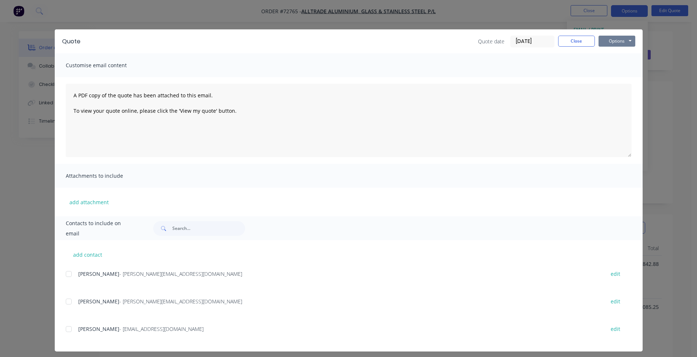
click at [628, 42] on button "Options" at bounding box center [616, 41] width 37 height 11
click at [618, 51] on button "Preview" at bounding box center [621, 54] width 47 height 12
drag, startPoint x: 582, startPoint y: 44, endPoint x: 591, endPoint y: 14, distance: 31.2
click at [582, 43] on button "Close" at bounding box center [576, 41] width 37 height 11
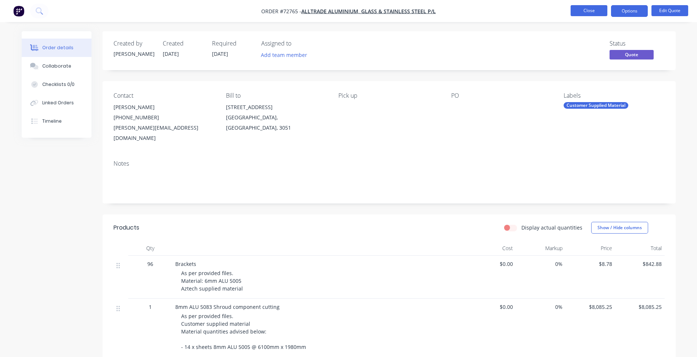
click at [591, 8] on button "Close" at bounding box center [588, 10] width 37 height 11
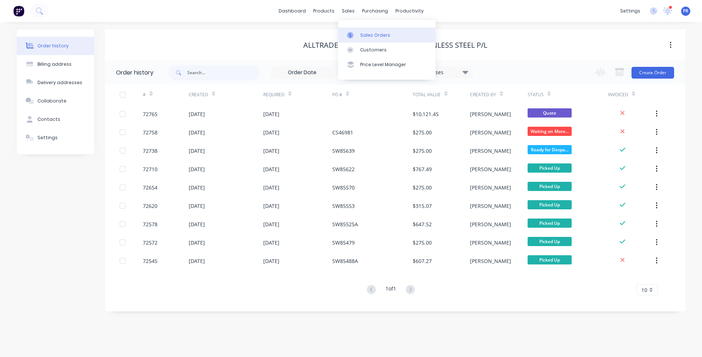
click at [372, 34] on div "Sales Orders" at bounding box center [375, 35] width 30 height 7
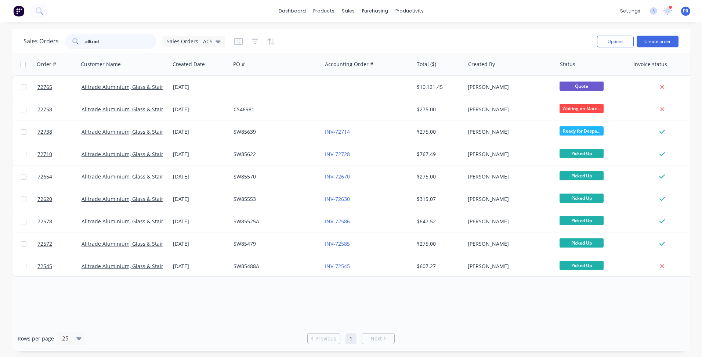
drag, startPoint x: 107, startPoint y: 43, endPoint x: 62, endPoint y: 41, distance: 44.1
click at [63, 41] on div "Sales Orders alltrad Sales Orders - ACS" at bounding box center [125, 41] width 202 height 15
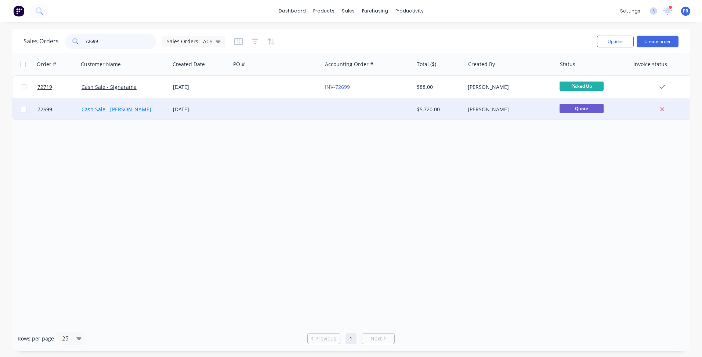
type input "72699"
click at [104, 109] on link "Cash Sale - [PERSON_NAME]" at bounding box center [117, 109] width 70 height 7
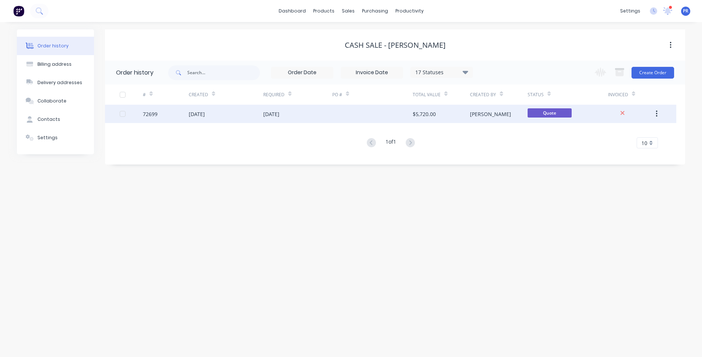
click at [514, 113] on div "[PERSON_NAME]" at bounding box center [498, 114] width 57 height 18
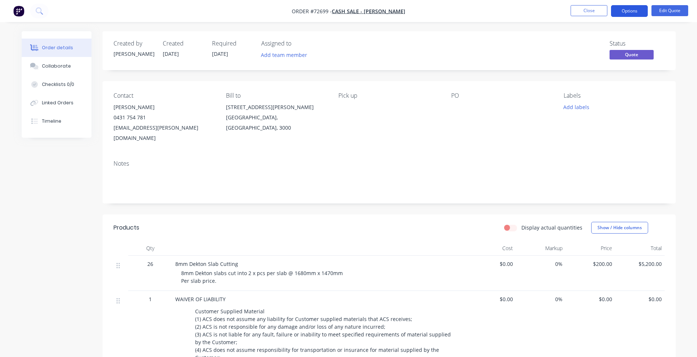
drag, startPoint x: 635, startPoint y: 9, endPoint x: 634, endPoint y: 15, distance: 6.1
click at [635, 9] on button "Options" at bounding box center [629, 11] width 37 height 12
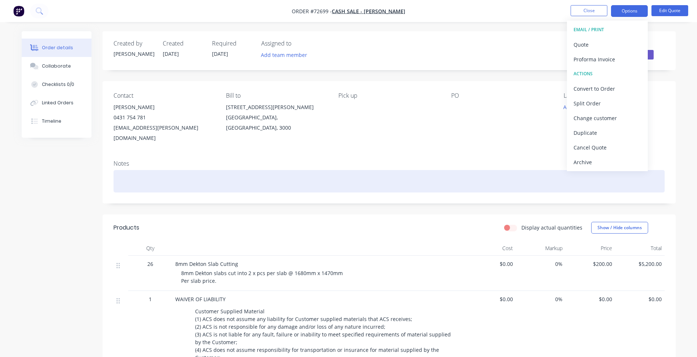
click at [429, 180] on div at bounding box center [388, 181] width 551 height 22
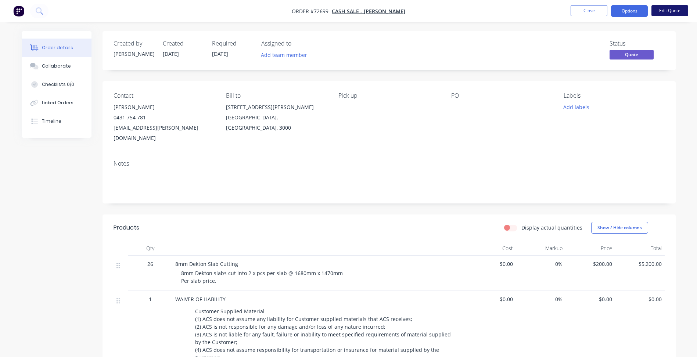
click at [666, 14] on button "Edit Quote" at bounding box center [669, 10] width 37 height 11
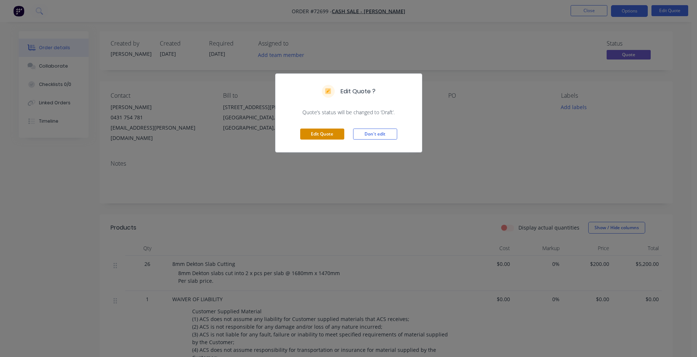
click at [321, 131] on button "Edit Quote" at bounding box center [322, 134] width 44 height 11
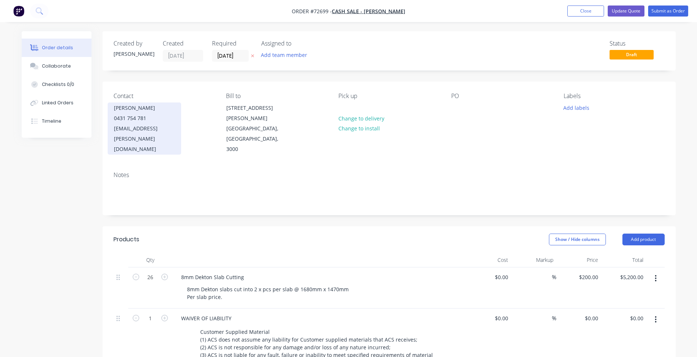
click at [136, 123] on div "[EMAIL_ADDRESS][PERSON_NAME][DOMAIN_NAME]" at bounding box center [144, 138] width 61 height 31
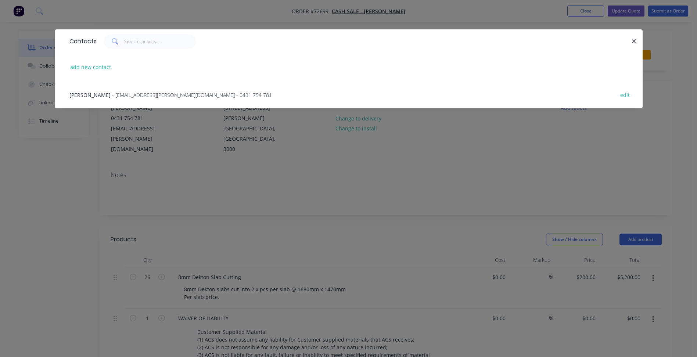
click at [69, 183] on div "Contacts add new contact [PERSON_NAME] - [EMAIL_ADDRESS][PERSON_NAME][DOMAIN_NA…" at bounding box center [348, 178] width 697 height 357
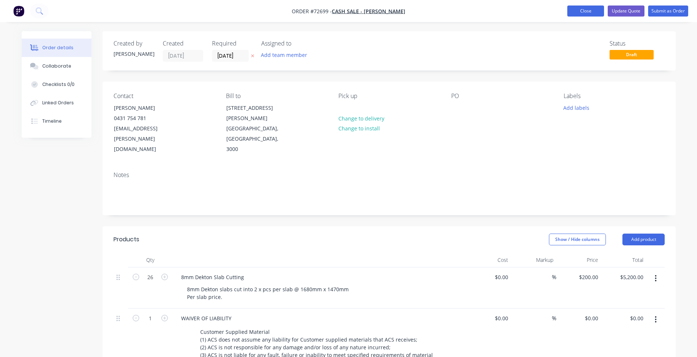
click at [588, 8] on button "Close" at bounding box center [585, 11] width 37 height 11
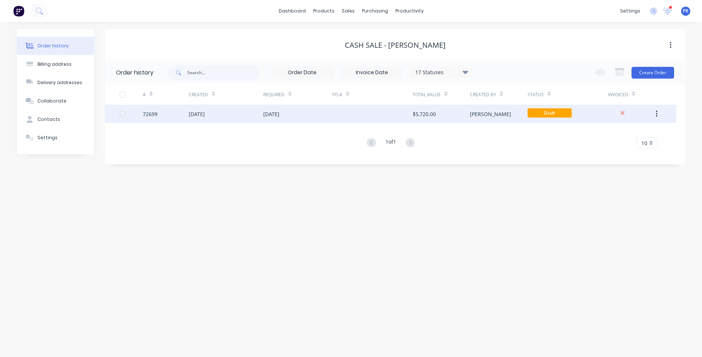
click at [652, 110] on button "button" at bounding box center [656, 113] width 17 height 13
click at [544, 115] on span "Draft" at bounding box center [550, 112] width 44 height 9
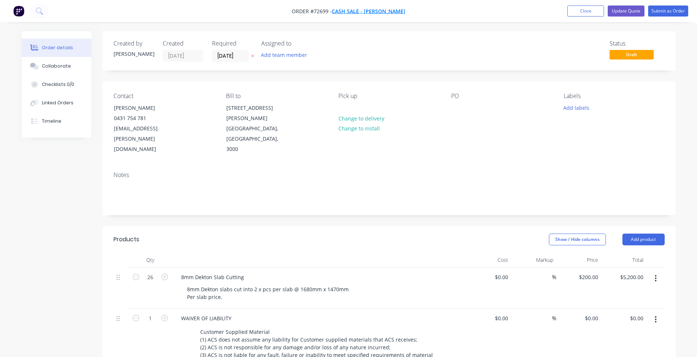
click at [373, 12] on span "Cash Sale - [PERSON_NAME]" at bounding box center [368, 11] width 73 height 7
click at [626, 13] on button "Update Quote" at bounding box center [626, 11] width 37 height 11
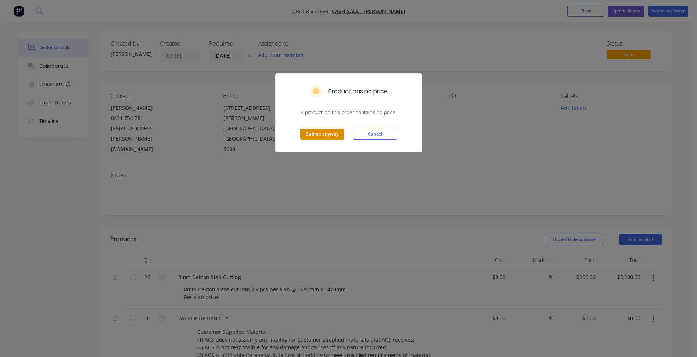
click at [328, 130] on button "Submit anyway" at bounding box center [322, 134] width 44 height 11
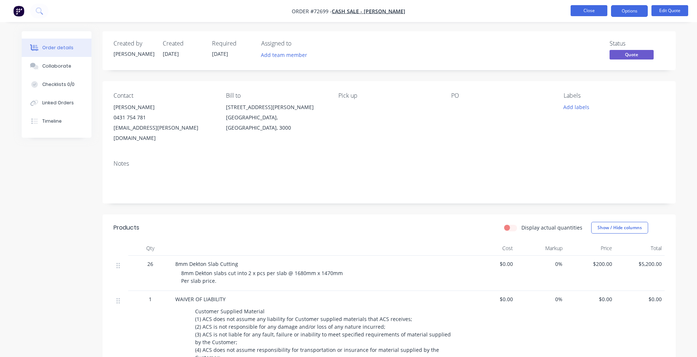
click at [588, 10] on button "Close" at bounding box center [588, 10] width 37 height 11
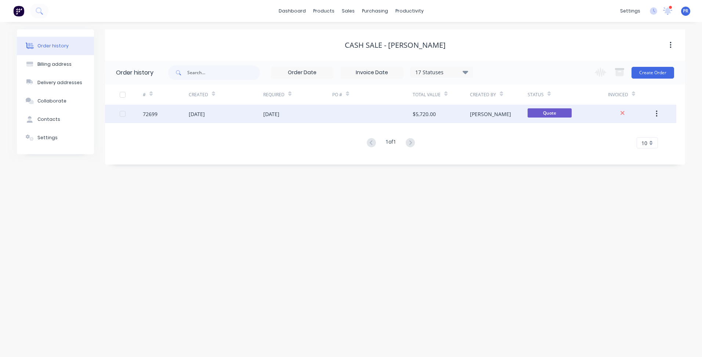
click at [560, 107] on div "Quote" at bounding box center [568, 114] width 80 height 18
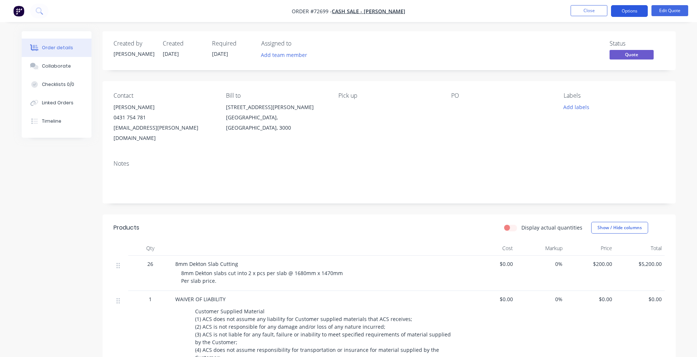
click at [634, 11] on button "Options" at bounding box center [629, 11] width 37 height 12
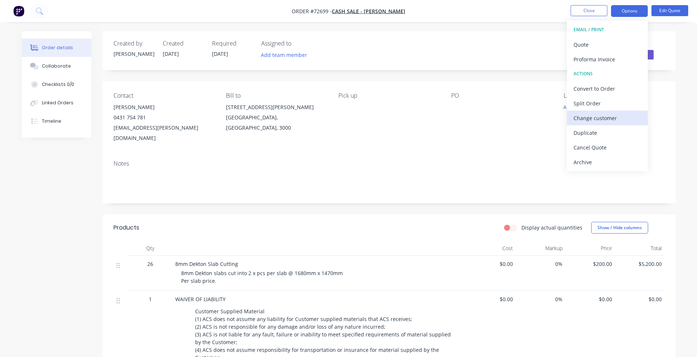
click at [596, 121] on div "Change customer" at bounding box center [607, 118] width 68 height 11
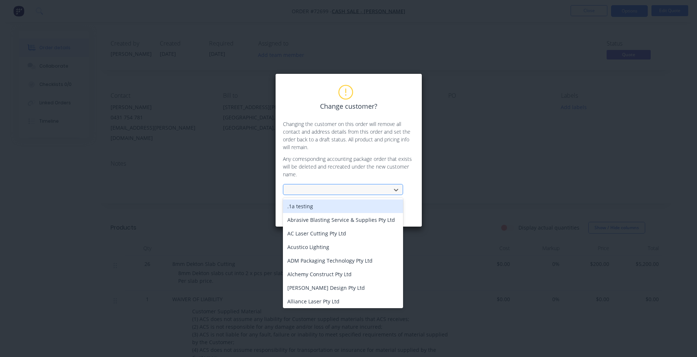
click at [322, 192] on div at bounding box center [338, 189] width 98 height 9
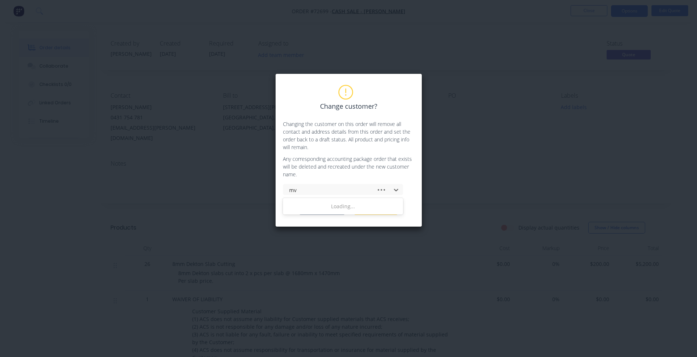
type input "m"
click at [487, 109] on div "Change customer? Changing the customer on this order will remove all contact an…" at bounding box center [348, 178] width 697 height 357
click at [560, 26] on div "Change customer? Changing the customer on this order will remove all contact an…" at bounding box center [348, 178] width 697 height 357
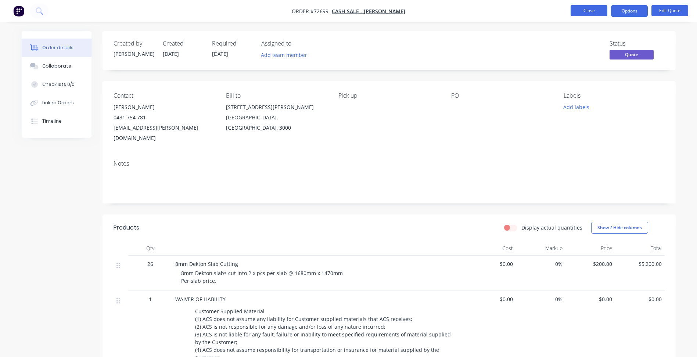
click at [593, 8] on button "Close" at bounding box center [588, 10] width 37 height 11
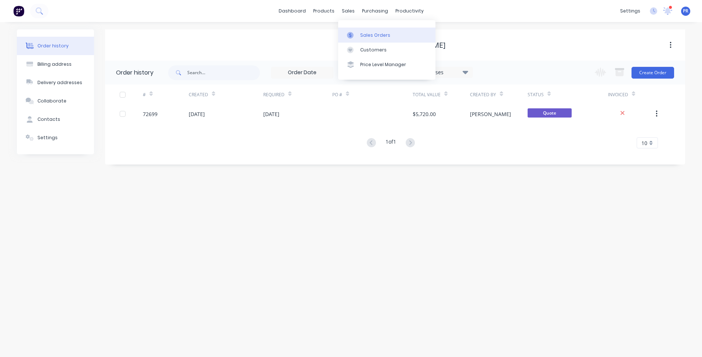
click at [362, 35] on div "Sales Orders" at bounding box center [375, 35] width 30 height 7
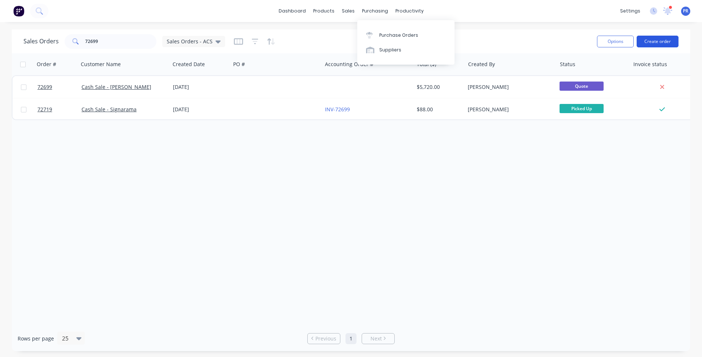
click at [656, 39] on button "Create order" at bounding box center [658, 42] width 42 height 12
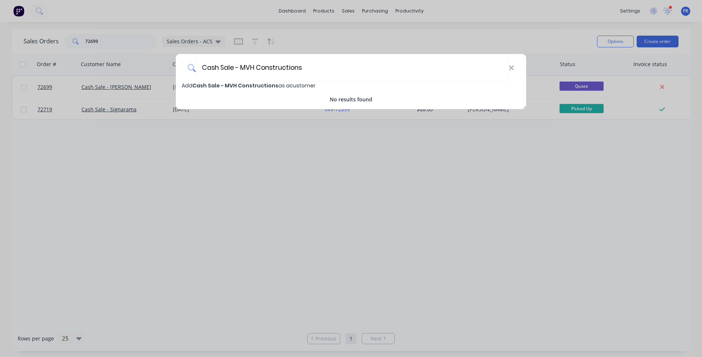
type input "Cash Sale - MVH Constructions"
click at [253, 86] on span "Cash Sale - MVH Constructions" at bounding box center [235, 85] width 86 height 7
select select "AU"
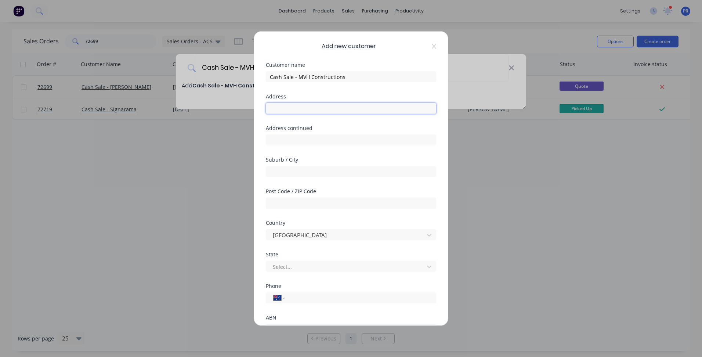
drag, startPoint x: 294, startPoint y: 108, endPoint x: 205, endPoint y: 99, distance: 89.0
click at [294, 108] on input "text" at bounding box center [351, 108] width 170 height 11
click at [297, 111] on input "text" at bounding box center [351, 108] width 170 height 11
type input "[STREET_ADDRESS][PERSON_NAME]"
type input "Montmorency"
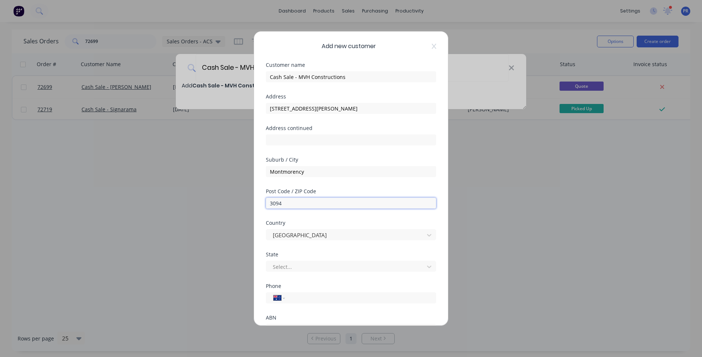
type input "3094"
type input "vic"
click at [297, 297] on input "tel" at bounding box center [359, 298] width 138 height 8
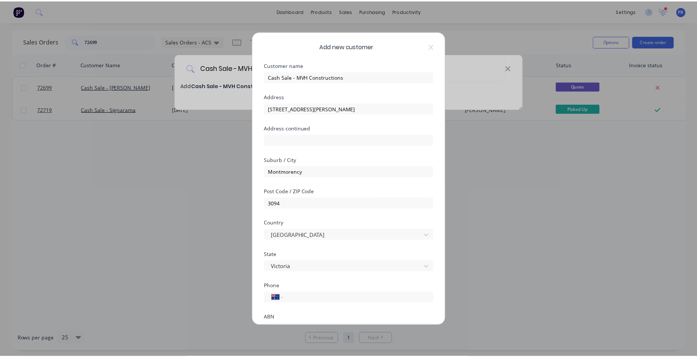
scroll to position [65, 0]
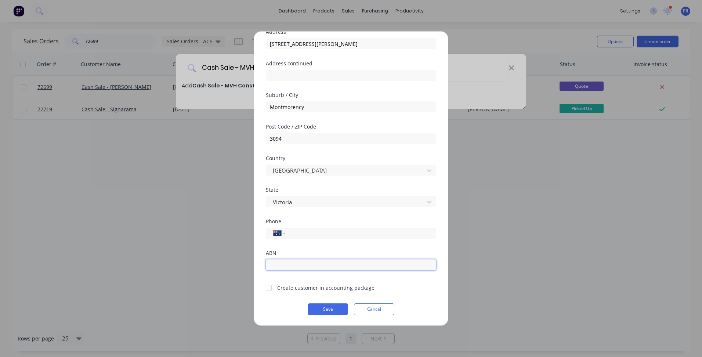
click at [282, 264] on input "text" at bounding box center [351, 264] width 170 height 11
click at [268, 288] on div at bounding box center [269, 288] width 15 height 15
click at [330, 311] on button "Save" at bounding box center [328, 309] width 40 height 12
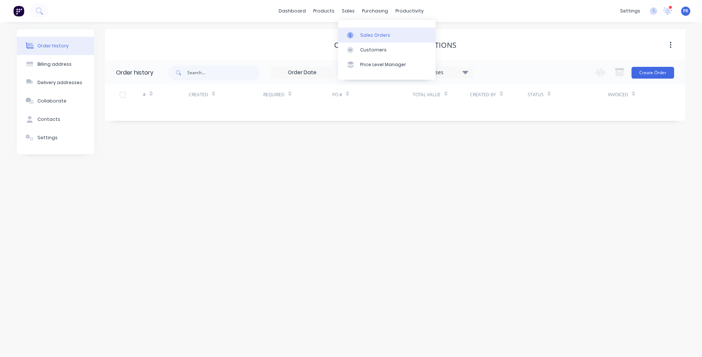
click at [362, 33] on div "Sales Orders" at bounding box center [375, 35] width 30 height 7
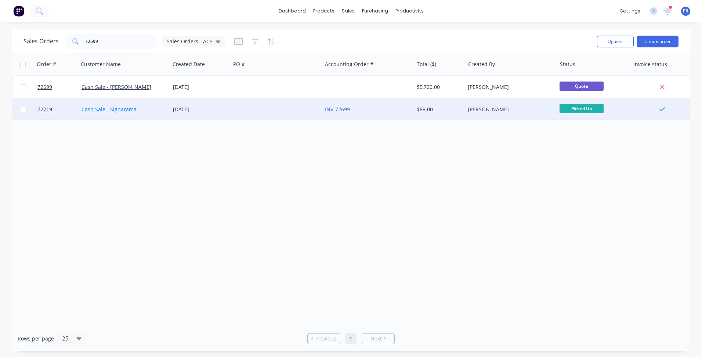
click at [122, 111] on link "Cash Sale - Signarama" at bounding box center [109, 109] width 55 height 7
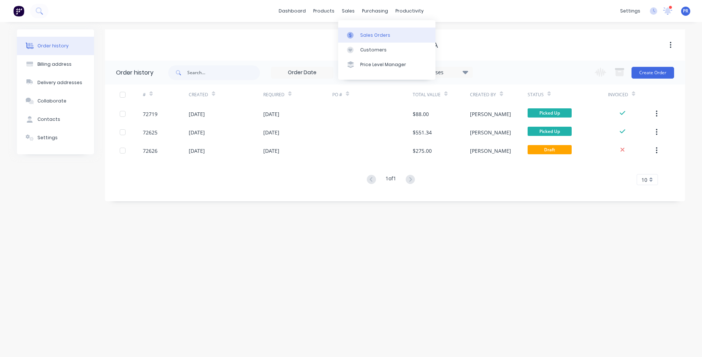
click at [355, 32] on div at bounding box center [352, 35] width 11 height 7
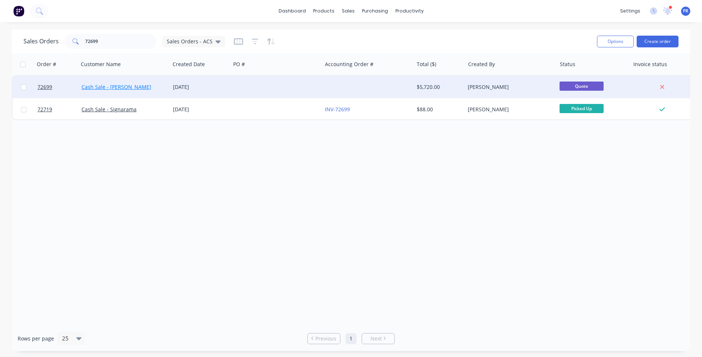
click at [114, 88] on link "Cash Sale - [PERSON_NAME]" at bounding box center [117, 86] width 70 height 7
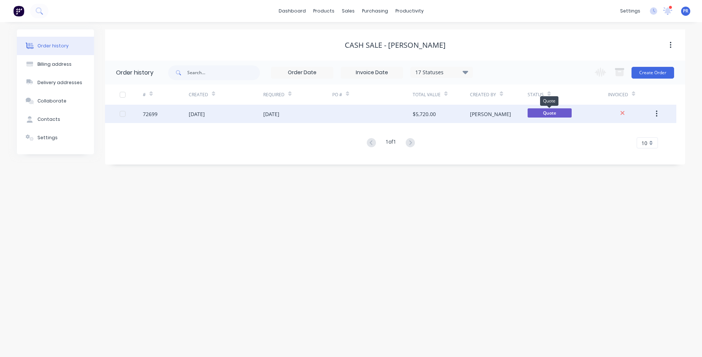
click at [563, 113] on span "Quote" at bounding box center [550, 112] width 44 height 9
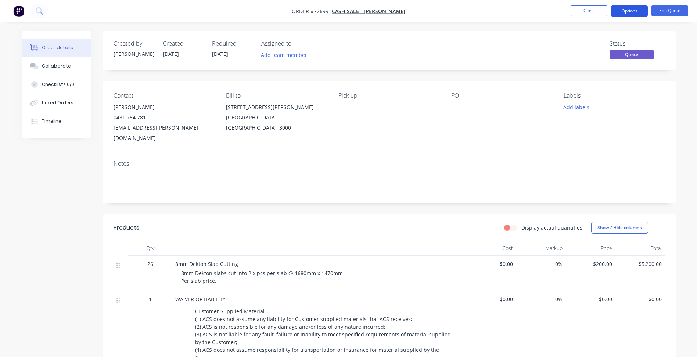
click at [630, 11] on button "Options" at bounding box center [629, 11] width 37 height 12
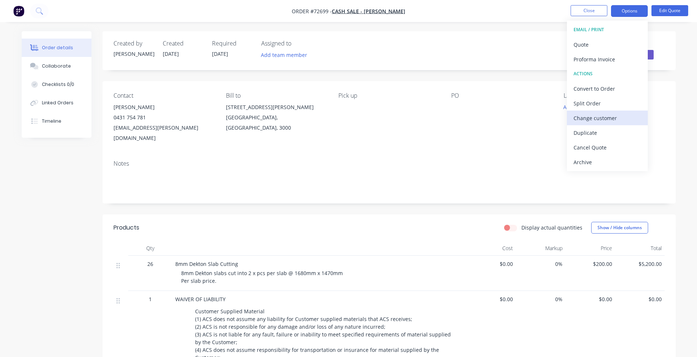
click at [600, 119] on div "Change customer" at bounding box center [607, 118] width 68 height 11
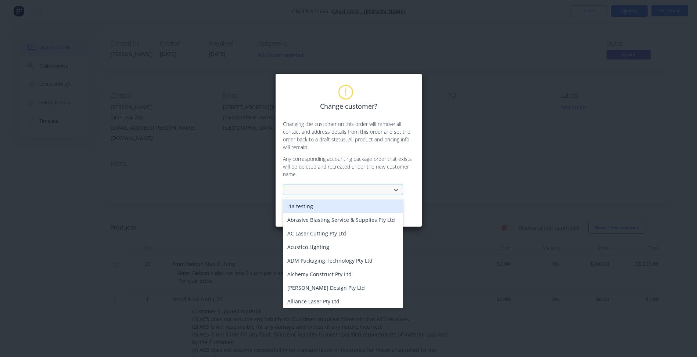
click at [327, 191] on div at bounding box center [338, 189] width 98 height 9
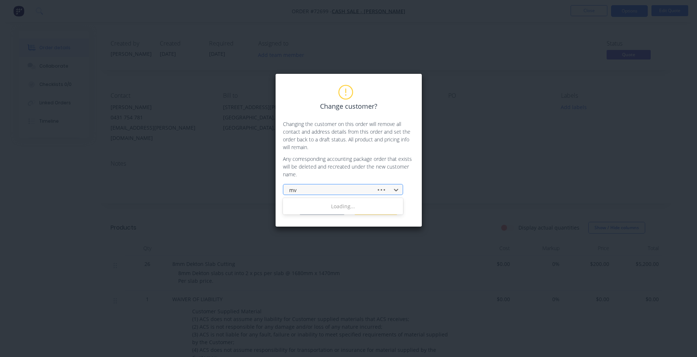
type input "mvh"
click at [315, 208] on div "Cash Sale - MVH Constructions" at bounding box center [343, 206] width 120 height 14
click at [321, 209] on button "Change customer" at bounding box center [322, 209] width 46 height 11
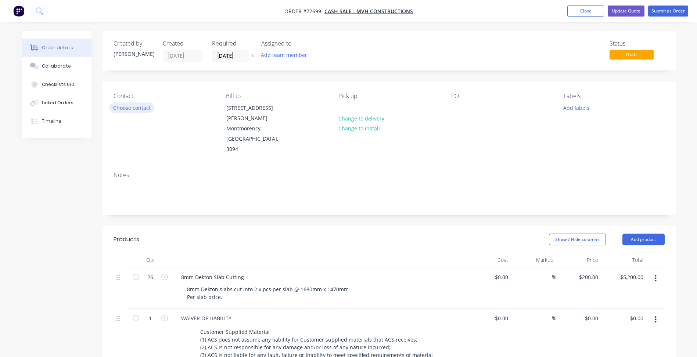
click at [128, 109] on button "Choose contact" at bounding box center [131, 107] width 45 height 10
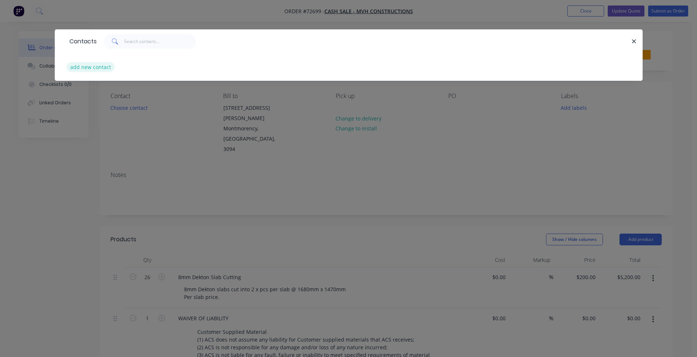
click at [89, 65] on button "add new contact" at bounding box center [90, 67] width 48 height 10
select select "AU"
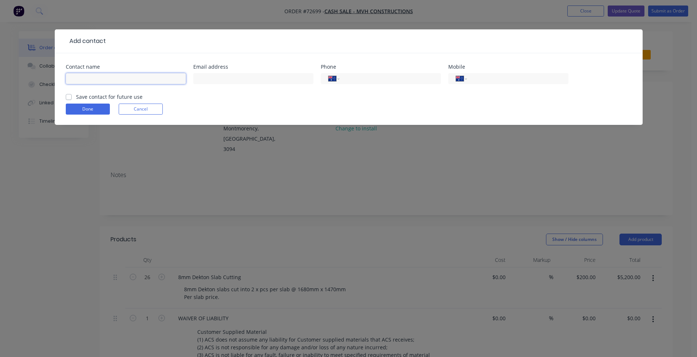
click at [81, 79] on input "text" at bounding box center [126, 78] width 120 height 11
type input "[PERSON_NAME]"
click at [212, 82] on input "text" at bounding box center [253, 78] width 120 height 11
paste input "[EMAIL_ADDRESS][DOMAIN_NAME]"
type input "[EMAIL_ADDRESS][DOMAIN_NAME]"
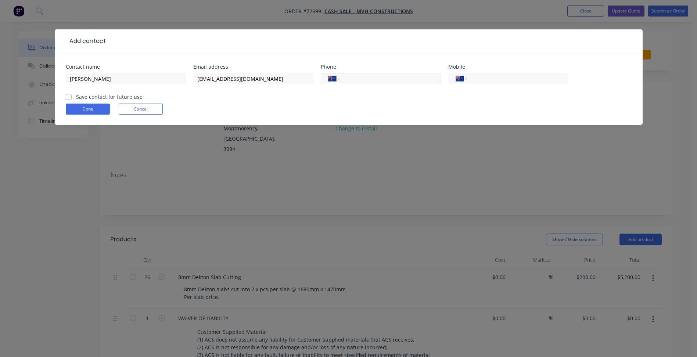
click at [364, 75] on input "tel" at bounding box center [389, 79] width 88 height 8
click at [475, 76] on input "tel" at bounding box center [516, 79] width 88 height 8
type input "0416 468 165"
click at [115, 97] on label "Save contact for future use" at bounding box center [109, 97] width 66 height 8
click at [72, 97] on input "Save contact for future use" at bounding box center [69, 96] width 6 height 7
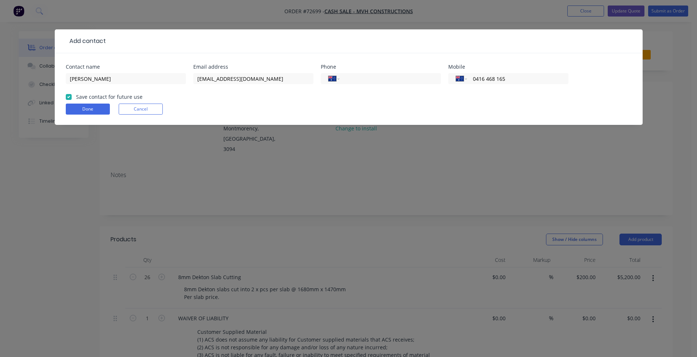
checkbox input "true"
click at [97, 105] on button "Done" at bounding box center [88, 109] width 44 height 11
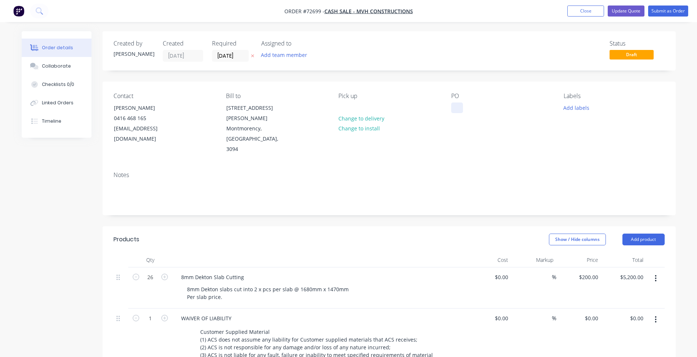
click at [456, 109] on div at bounding box center [457, 107] width 12 height 11
click at [631, 56] on span "Draft" at bounding box center [631, 54] width 44 height 9
click at [658, 15] on button "Submit as Order" at bounding box center [668, 11] width 40 height 11
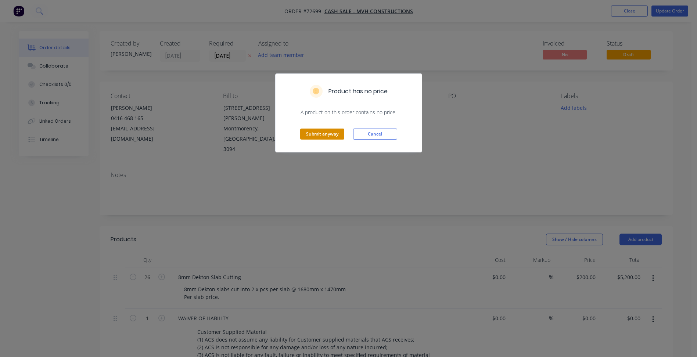
click at [318, 134] on button "Submit anyway" at bounding box center [322, 134] width 44 height 11
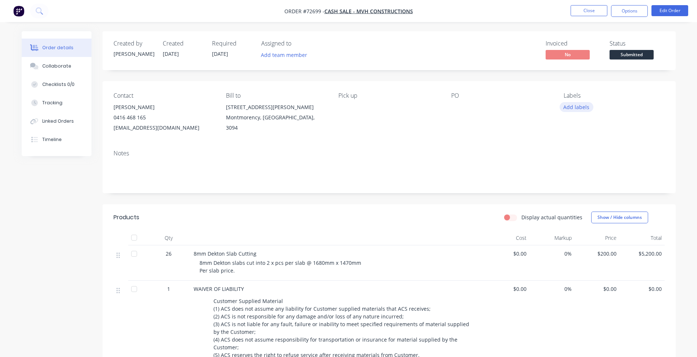
click at [573, 108] on button "Add labels" at bounding box center [576, 107] width 34 height 10
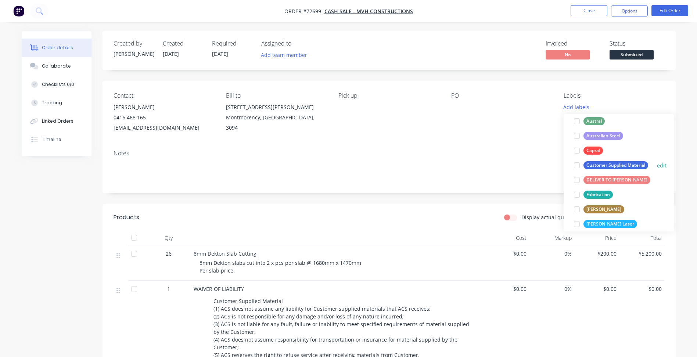
click at [578, 163] on div at bounding box center [576, 165] width 15 height 15
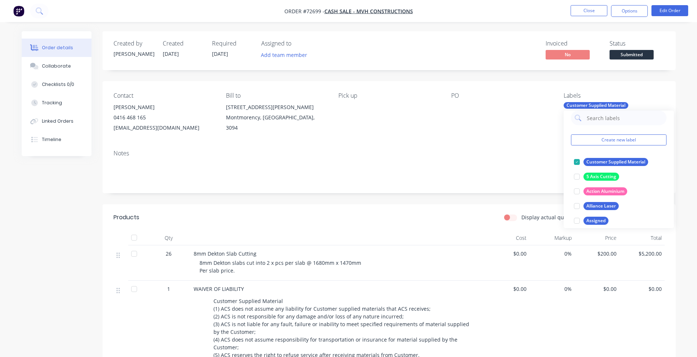
click at [629, 56] on span "Submitted" at bounding box center [631, 54] width 44 height 9
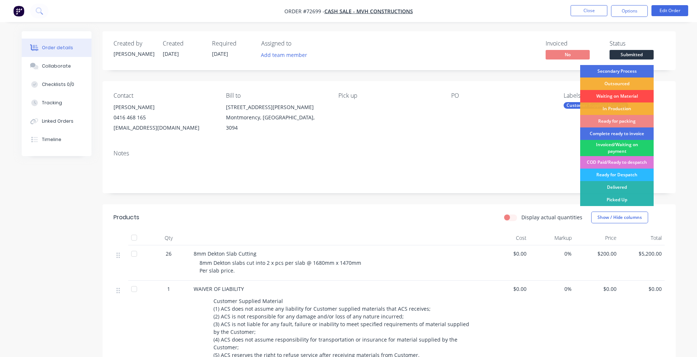
click at [613, 97] on div "Waiting on Material" at bounding box center [616, 96] width 73 height 12
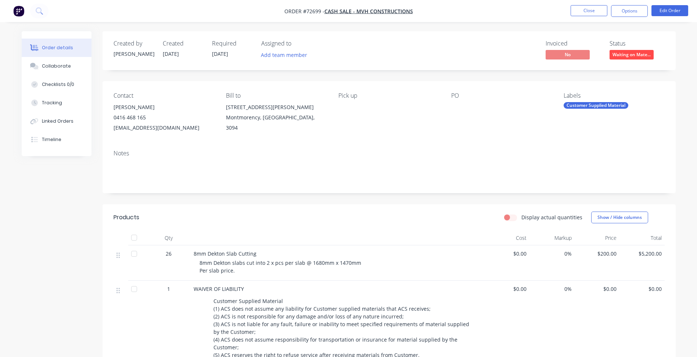
click at [454, 105] on div at bounding box center [497, 107] width 92 height 10
click at [683, 12] on button "Edit Order" at bounding box center [669, 10] width 37 height 11
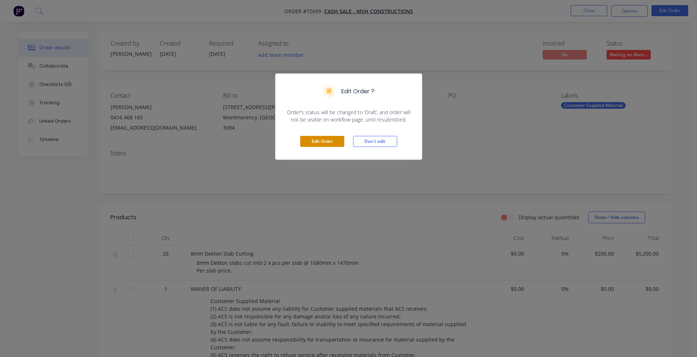
click at [327, 145] on button "Edit Order" at bounding box center [322, 141] width 44 height 11
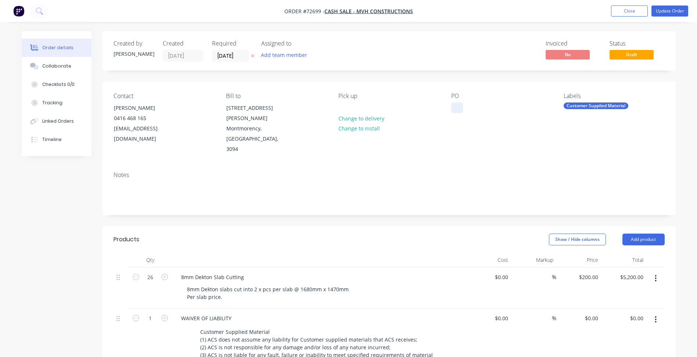
click at [456, 109] on div at bounding box center [457, 107] width 12 height 11
paste div
click at [666, 10] on button "Update Order" at bounding box center [669, 11] width 37 height 11
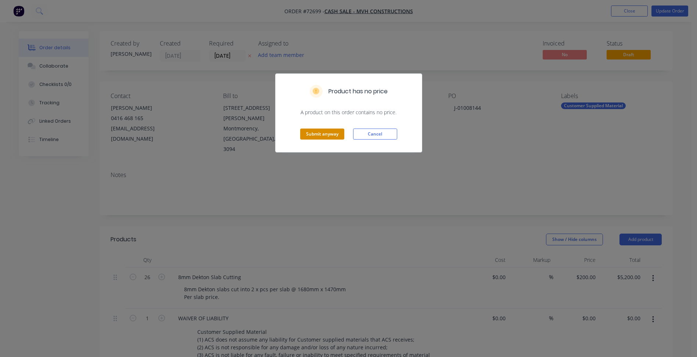
click at [325, 133] on button "Submit anyway" at bounding box center [322, 134] width 44 height 11
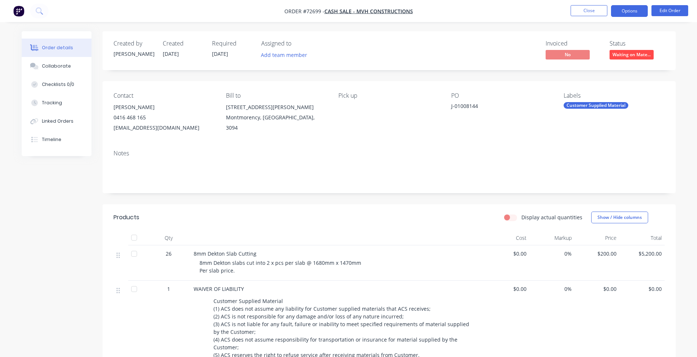
click at [620, 11] on button "Options" at bounding box center [629, 11] width 37 height 12
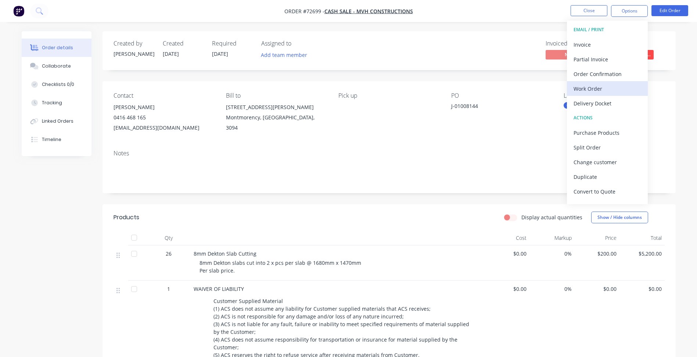
click at [592, 90] on div "Work Order" at bounding box center [607, 88] width 68 height 11
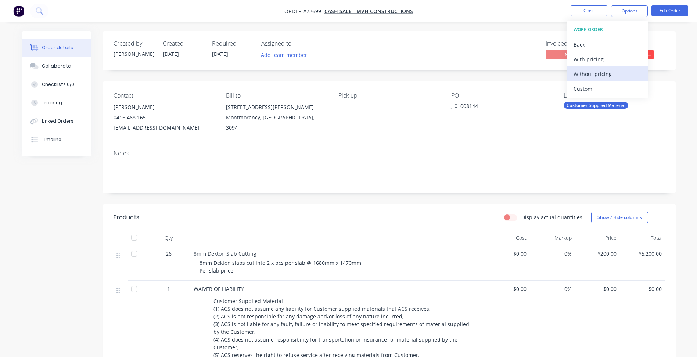
click at [591, 73] on div "Without pricing" at bounding box center [607, 74] width 68 height 11
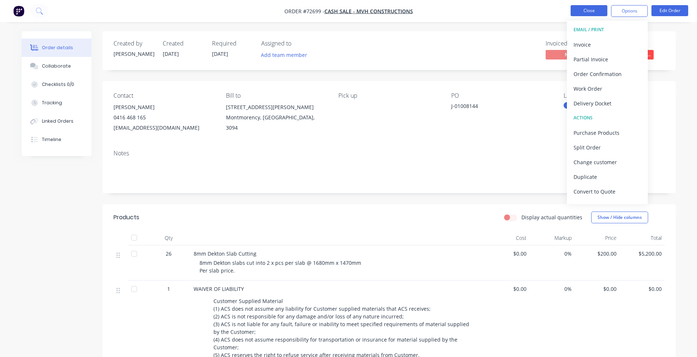
click at [595, 10] on button "Close" at bounding box center [588, 10] width 37 height 11
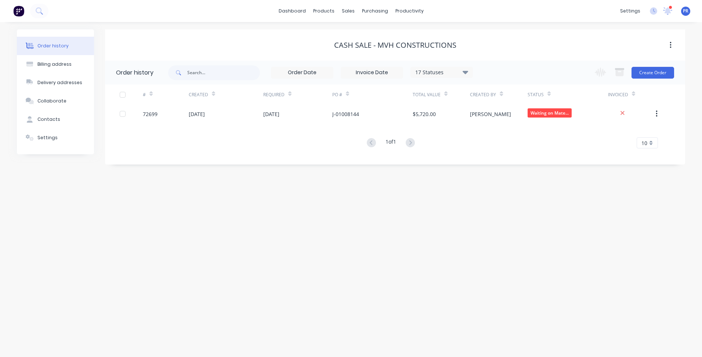
drag, startPoint x: 194, startPoint y: 236, endPoint x: 129, endPoint y: 65, distance: 183.2
click at [186, 203] on div "Order history Billing address Delivery addresses Collaborate Contacts Settings …" at bounding box center [351, 189] width 702 height 335
click at [364, 32] on div "Sales Orders" at bounding box center [375, 35] width 30 height 7
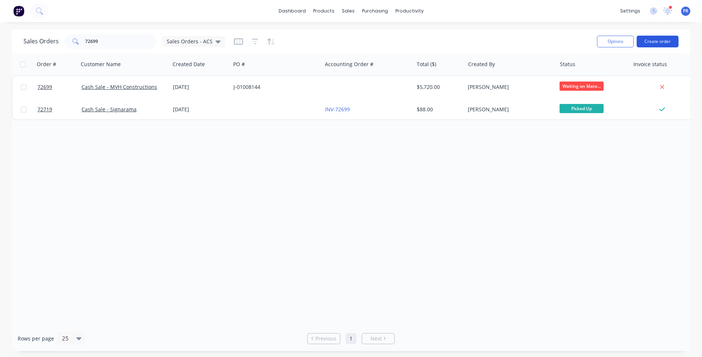
click at [659, 43] on button "Create order" at bounding box center [658, 42] width 42 height 12
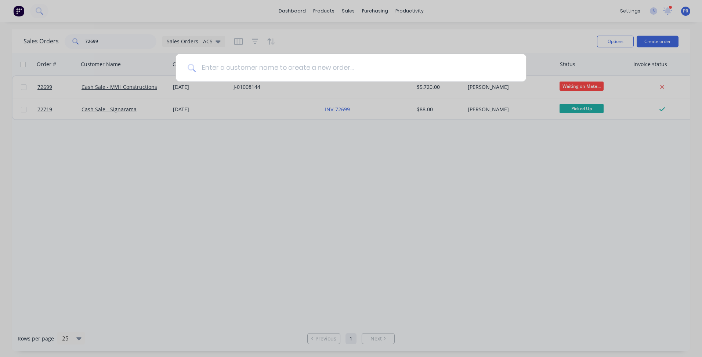
click at [430, 73] on input at bounding box center [355, 68] width 319 height 28
click at [383, 72] on input at bounding box center [355, 68] width 319 height 28
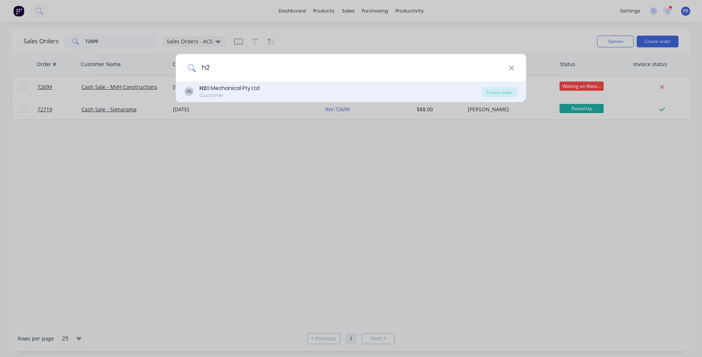
type input "h2"
click at [240, 93] on div "Customer" at bounding box center [229, 95] width 60 height 7
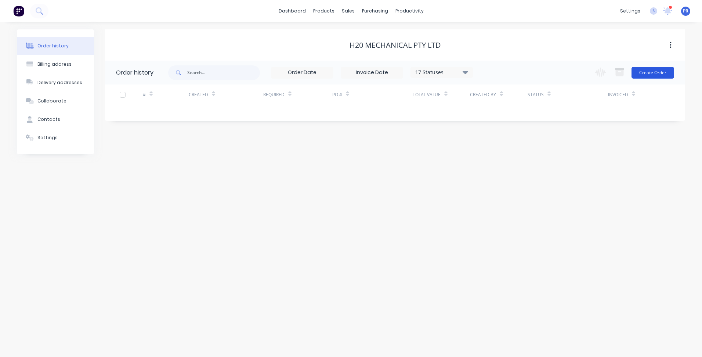
click at [652, 68] on button "Create Order" at bounding box center [653, 73] width 43 height 12
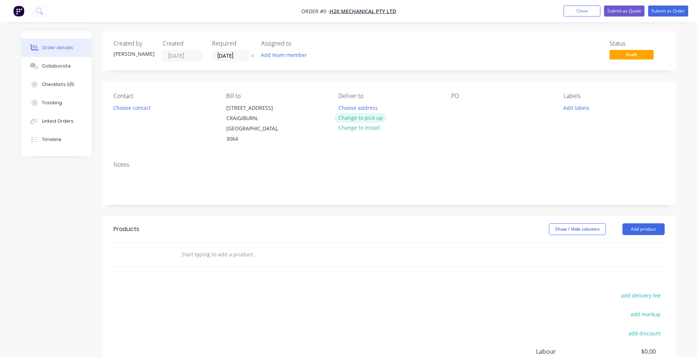
click at [368, 119] on button "Change to pick up" at bounding box center [360, 118] width 52 height 10
click at [144, 107] on button "Choose contact" at bounding box center [131, 107] width 45 height 10
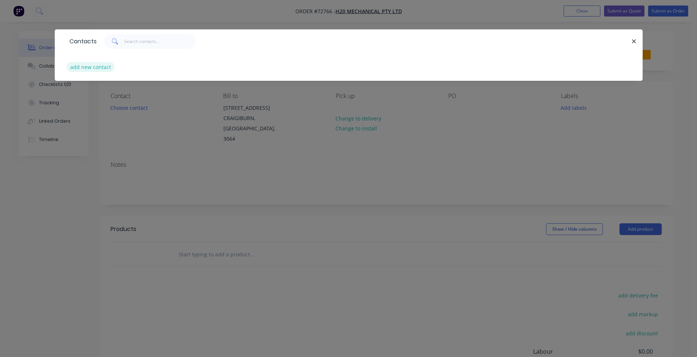
click at [90, 68] on button "add new contact" at bounding box center [90, 67] width 48 height 10
select select "AU"
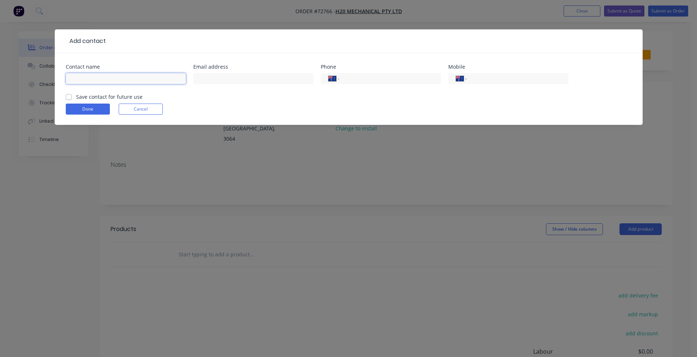
click at [82, 83] on input "text" at bounding box center [126, 78] width 120 height 11
type input "[PERSON_NAME]"
drag, startPoint x: 224, startPoint y: 80, endPoint x: 181, endPoint y: 80, distance: 43.0
click at [224, 80] on input "text" at bounding box center [253, 78] width 120 height 11
click at [223, 78] on input "text" at bounding box center [253, 78] width 120 height 11
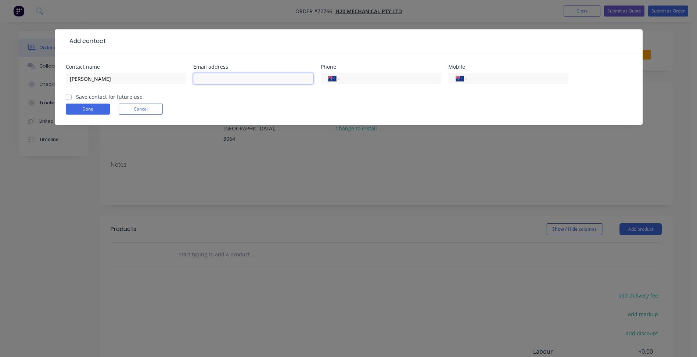
paste input "[PERSON_NAME][EMAIL_ADDRESS][DOMAIN_NAME]"
type input "[PERSON_NAME][EMAIL_ADDRESS][DOMAIN_NAME]"
click at [497, 82] on input "tel" at bounding box center [516, 79] width 88 height 8
drag, startPoint x: 487, startPoint y: 80, endPoint x: 481, endPoint y: 82, distance: 6.4
click at [487, 80] on input "tel" at bounding box center [516, 79] width 88 height 8
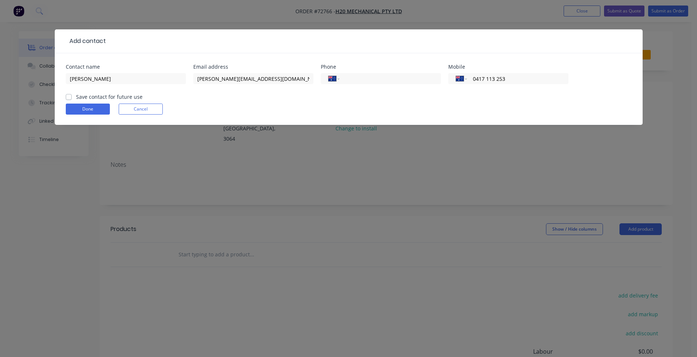
type input "0417 113 253"
click at [107, 98] on label "Save contact for future use" at bounding box center [109, 97] width 66 height 8
click at [72, 98] on input "Save contact for future use" at bounding box center [69, 96] width 6 height 7
checkbox input "true"
click at [95, 108] on button "Done" at bounding box center [88, 109] width 44 height 11
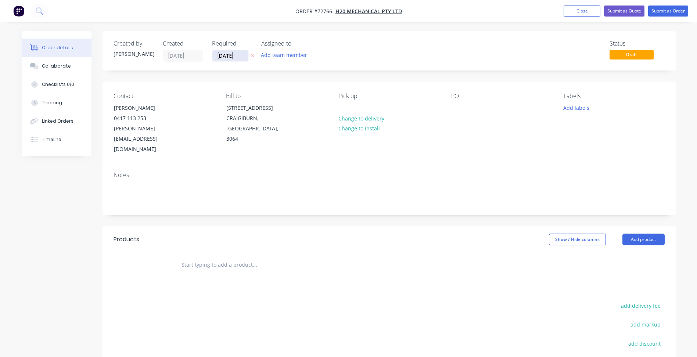
click at [220, 55] on input "[DATE]" at bounding box center [230, 55] width 36 height 11
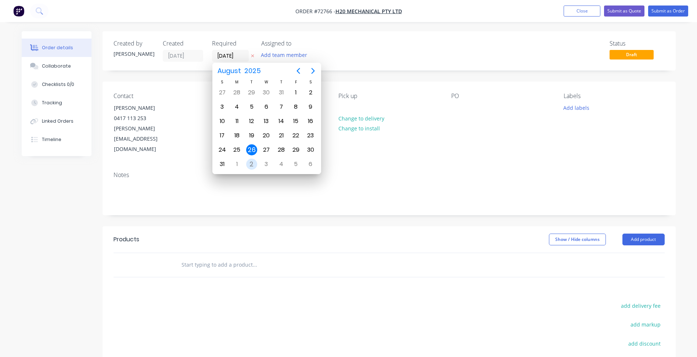
click at [252, 162] on div "2" at bounding box center [251, 164] width 11 height 11
type input "[DATE]"
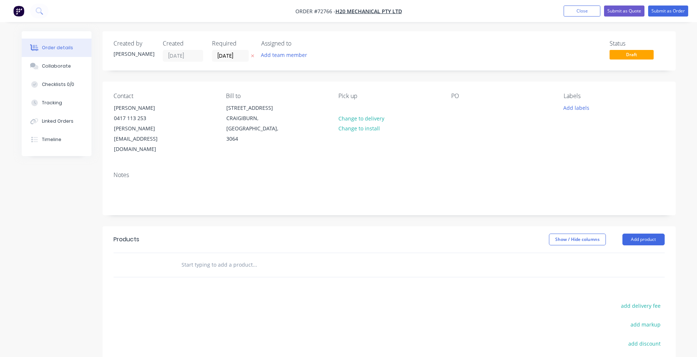
click at [405, 230] on header "Products Show / Hide columns Add product" at bounding box center [388, 239] width 573 height 26
click at [642, 234] on button "Add product" at bounding box center [643, 240] width 42 height 12
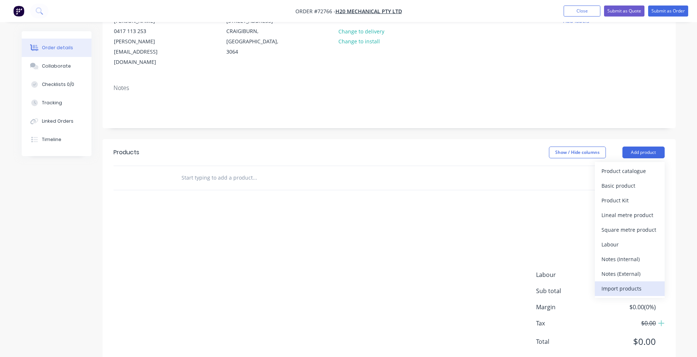
click at [623, 283] on div "Import products" at bounding box center [629, 288] width 57 height 11
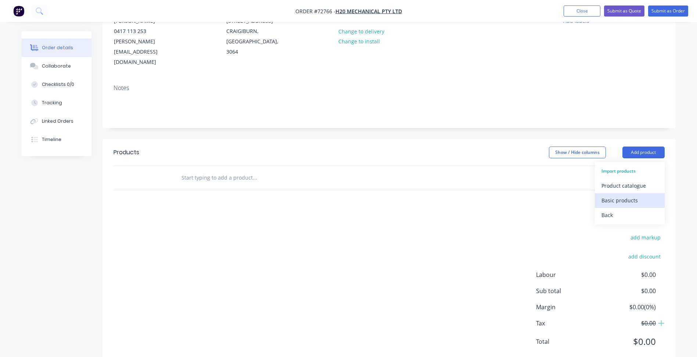
click at [621, 195] on div "Basic products" at bounding box center [629, 200] width 57 height 11
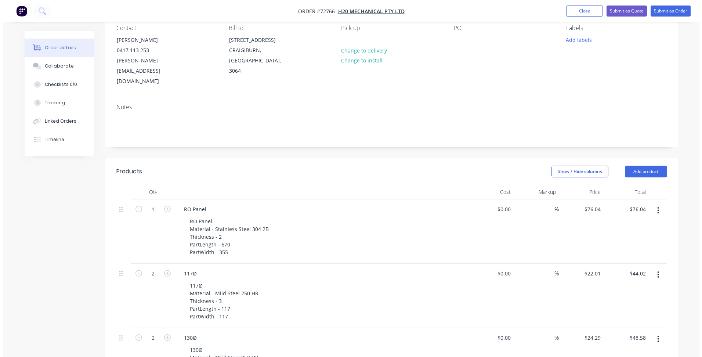
scroll to position [0, 0]
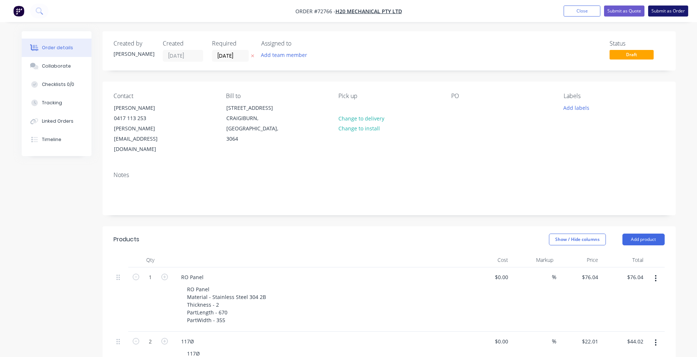
click at [670, 12] on button "Submit as Order" at bounding box center [668, 11] width 40 height 11
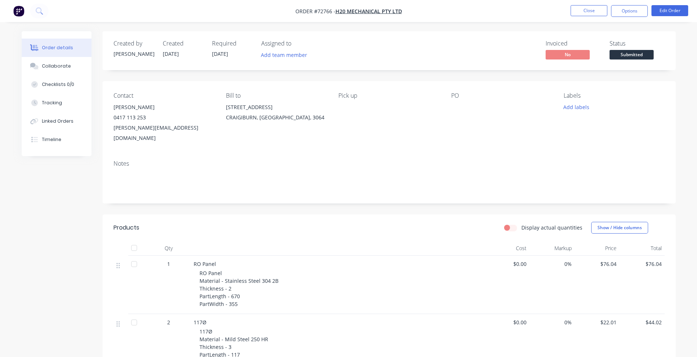
drag, startPoint x: 648, startPoint y: 47, endPoint x: 646, endPoint y: 51, distance: 4.5
click at [646, 51] on div "Status Submitted" at bounding box center [636, 50] width 55 height 21
drag, startPoint x: 646, startPoint y: 51, endPoint x: 628, endPoint y: 44, distance: 18.7
click at [638, 54] on span "Submitted" at bounding box center [631, 54] width 44 height 9
click at [585, 14] on button "Close" at bounding box center [588, 10] width 37 height 11
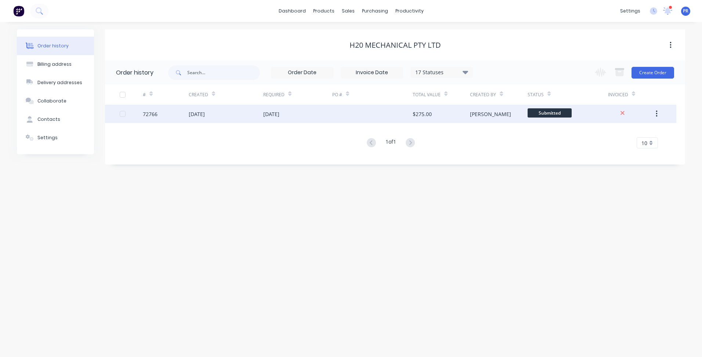
click at [548, 115] on span "Submitted" at bounding box center [550, 112] width 44 height 9
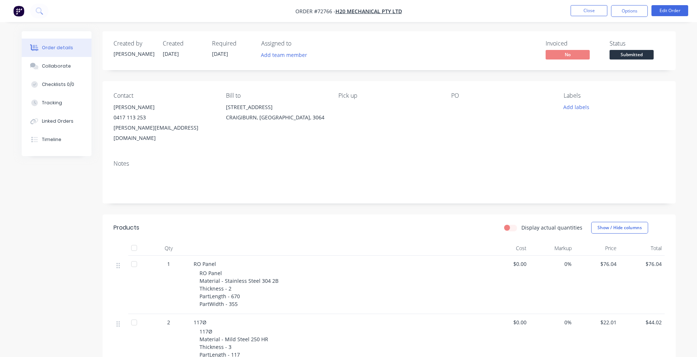
click at [627, 60] on button "Submitted" at bounding box center [631, 55] width 44 height 11
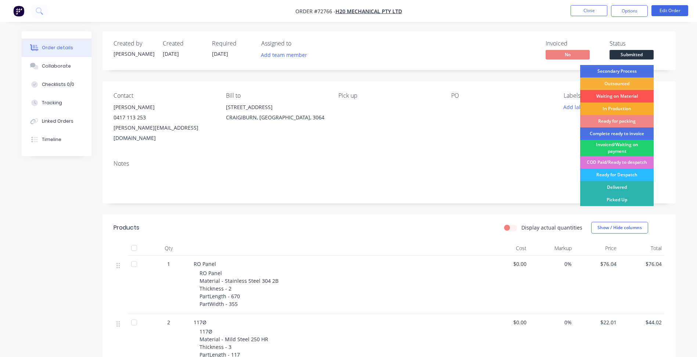
click at [615, 105] on div "In Production" at bounding box center [616, 108] width 73 height 12
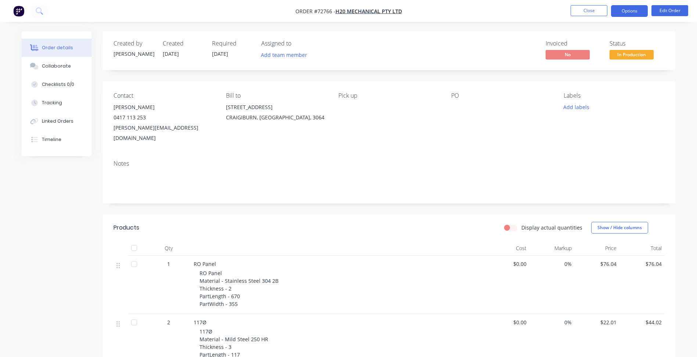
click at [628, 7] on button "Options" at bounding box center [629, 11] width 37 height 12
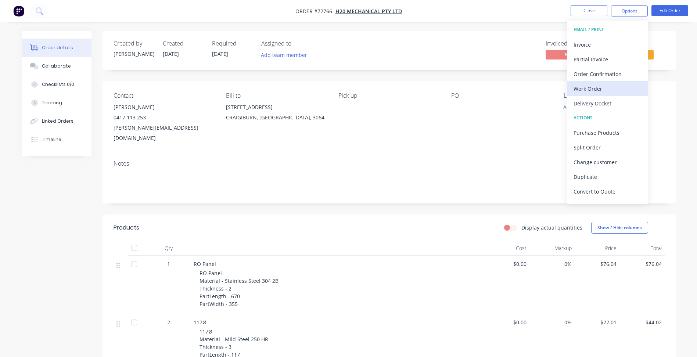
click at [595, 87] on div "Work Order" at bounding box center [607, 88] width 68 height 11
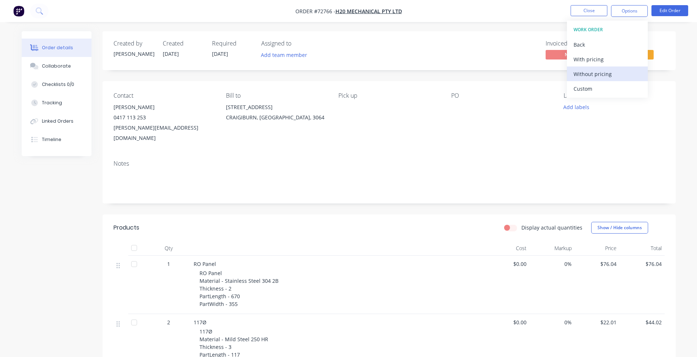
click at [584, 74] on div "Without pricing" at bounding box center [607, 74] width 68 height 11
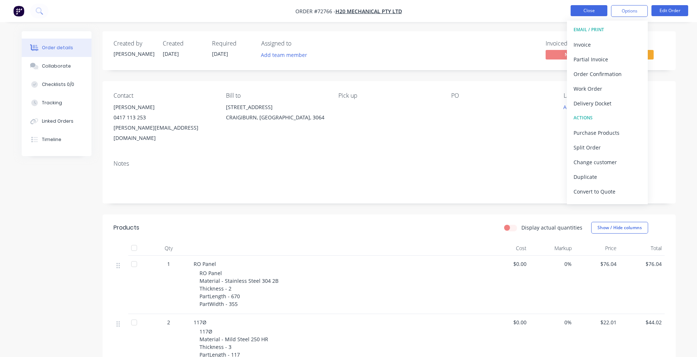
click at [583, 10] on button "Close" at bounding box center [588, 10] width 37 height 11
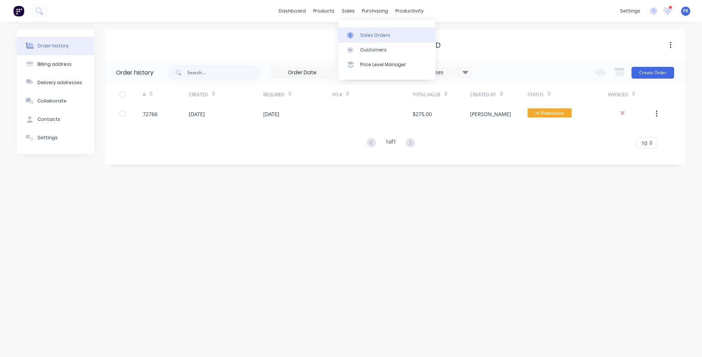
click at [367, 33] on div "Sales Orders" at bounding box center [375, 35] width 30 height 7
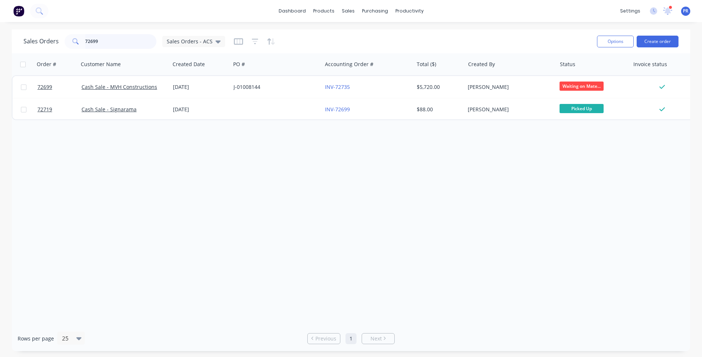
drag, startPoint x: 111, startPoint y: 39, endPoint x: 67, endPoint y: 39, distance: 43.3
click at [80, 39] on div "72699" at bounding box center [111, 41] width 92 height 15
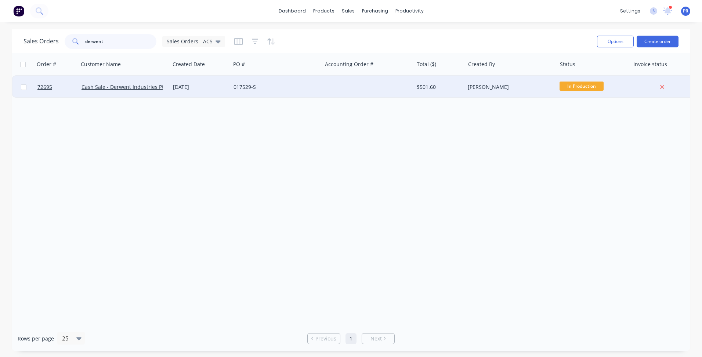
type input "derwent"
click at [218, 86] on div "[DATE]" at bounding box center [200, 86] width 55 height 7
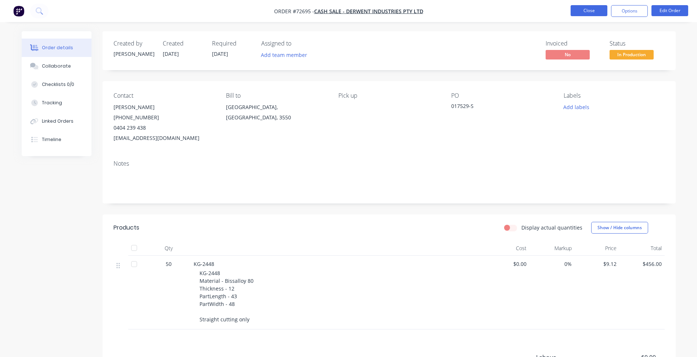
click at [602, 14] on button "Close" at bounding box center [588, 10] width 37 height 11
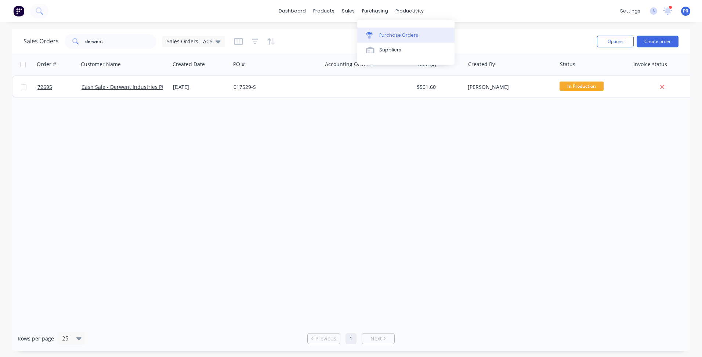
click at [399, 35] on div "Purchase Orders" at bounding box center [398, 35] width 39 height 7
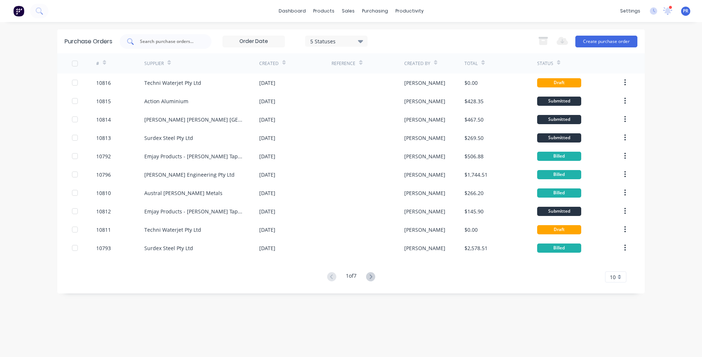
click at [163, 34] on div at bounding box center [166, 41] width 92 height 15
click at [163, 38] on input "text" at bounding box center [169, 41] width 61 height 7
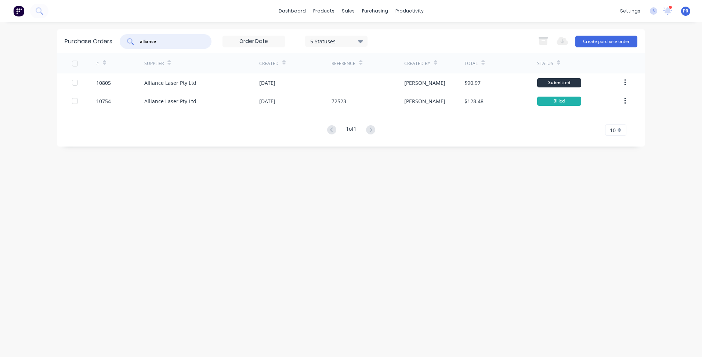
type input "alliance"
click at [166, 89] on div "Alliance Laser Pty Ltd" at bounding box center [201, 82] width 115 height 18
